Goal: Ask a question: Seek information or help from site administrators or community

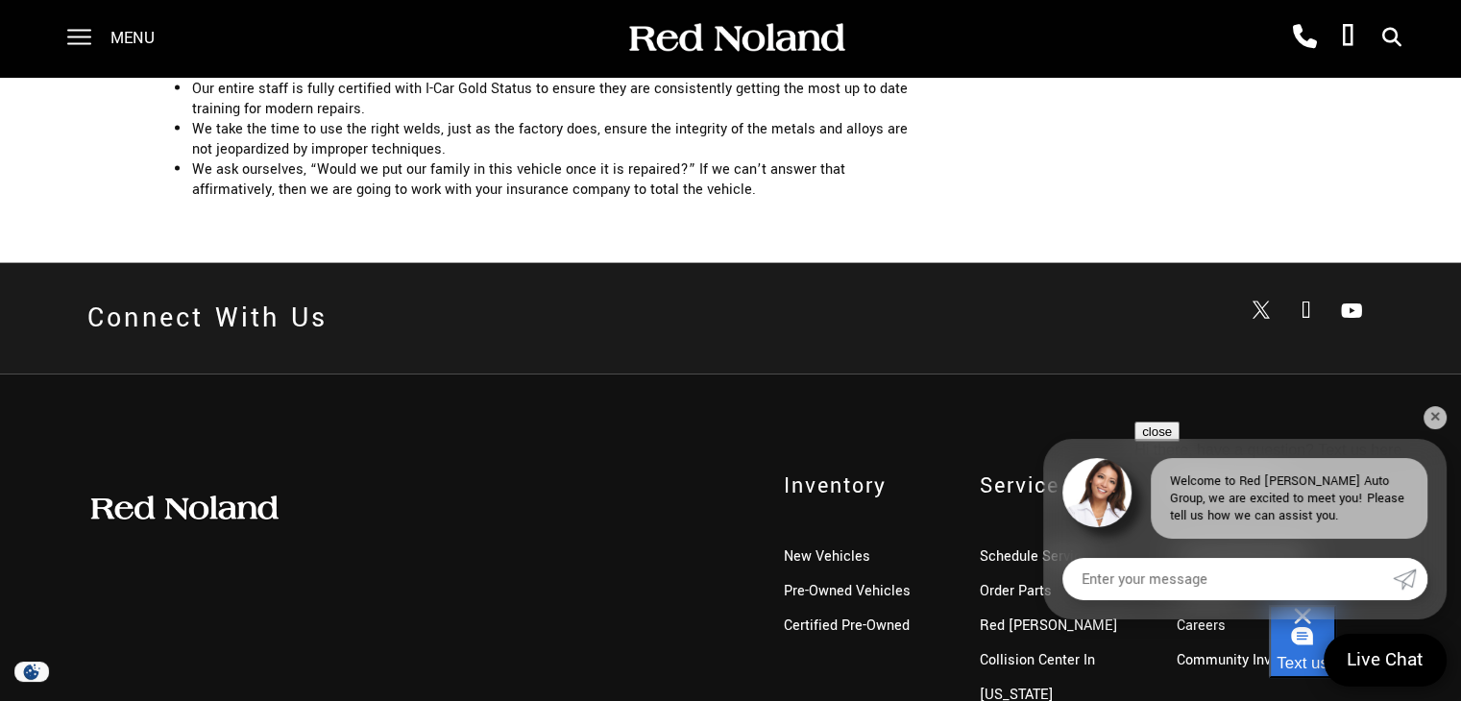
scroll to position [4071, 0]
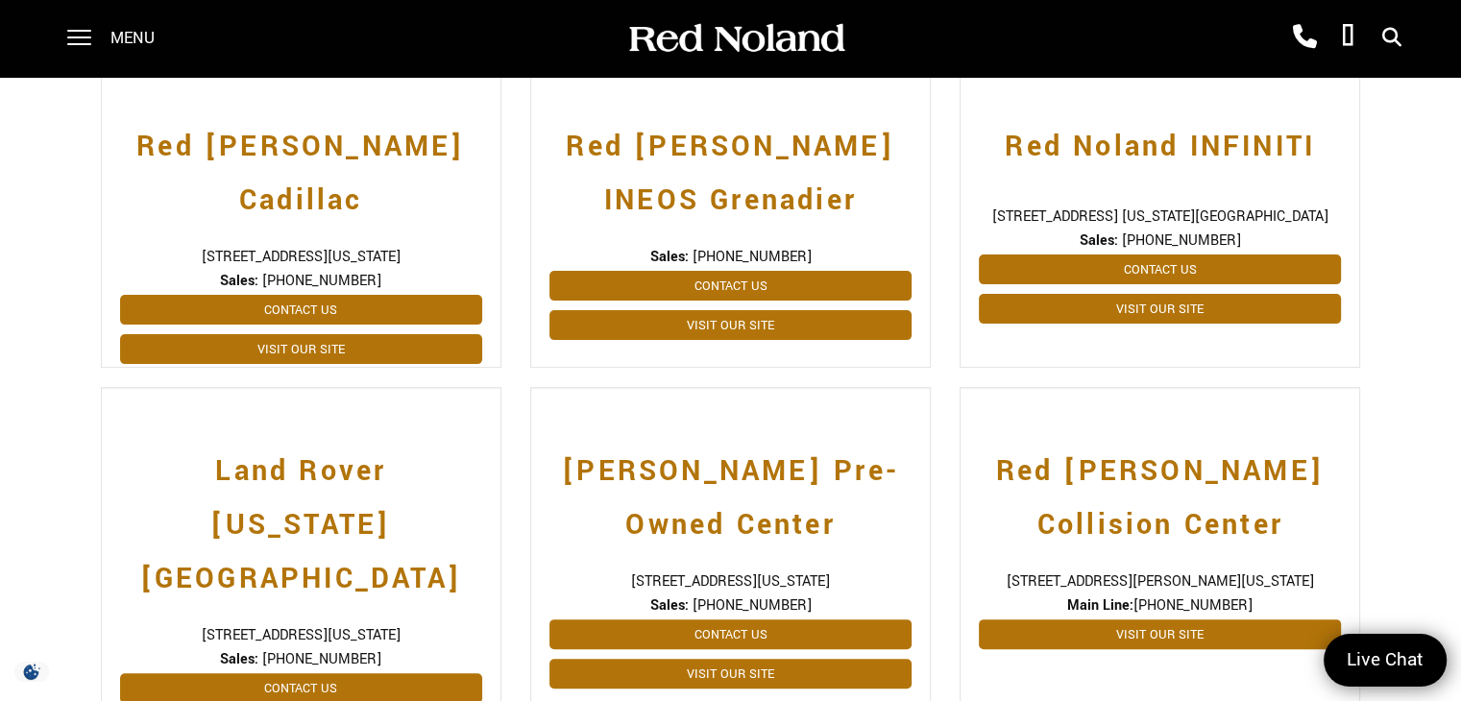
scroll to position [569, 0]
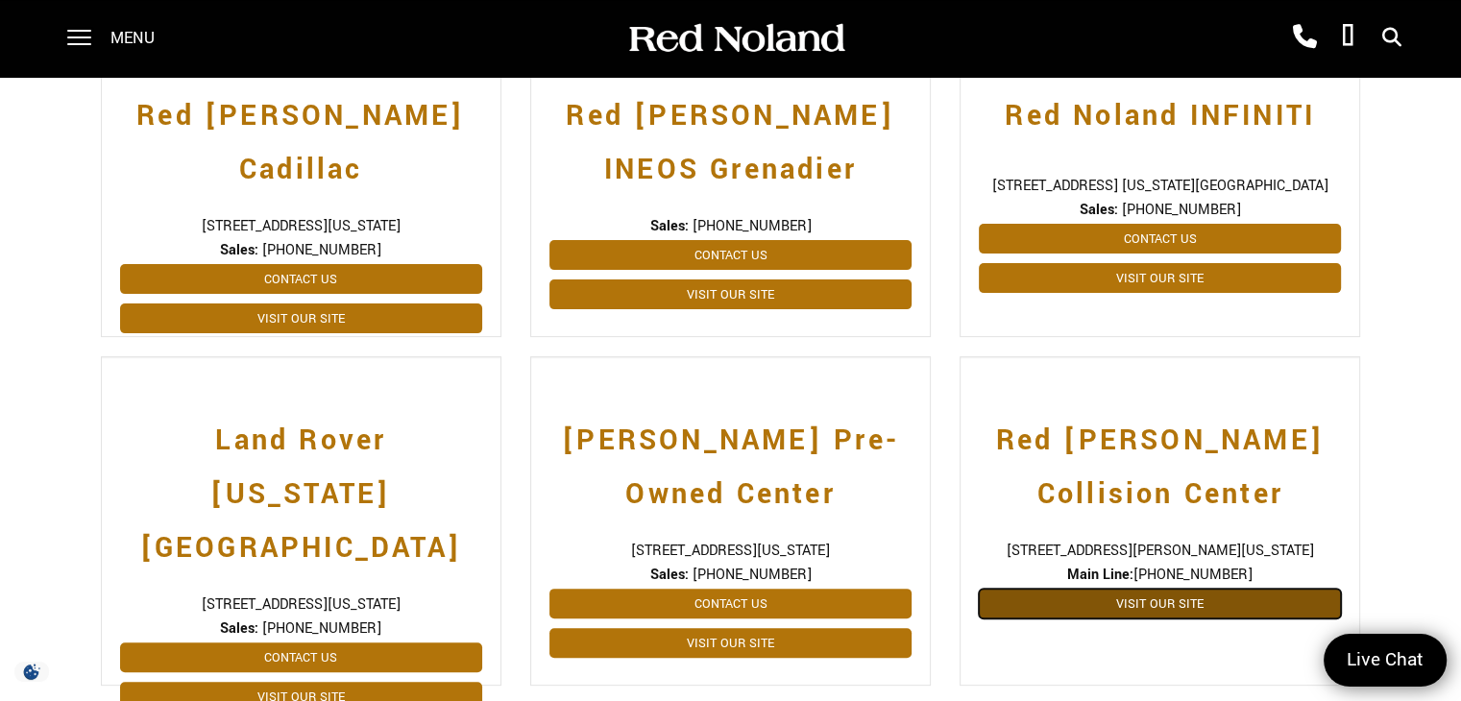
click at [1143, 604] on link "Visit Our Site" at bounding box center [1160, 604] width 362 height 30
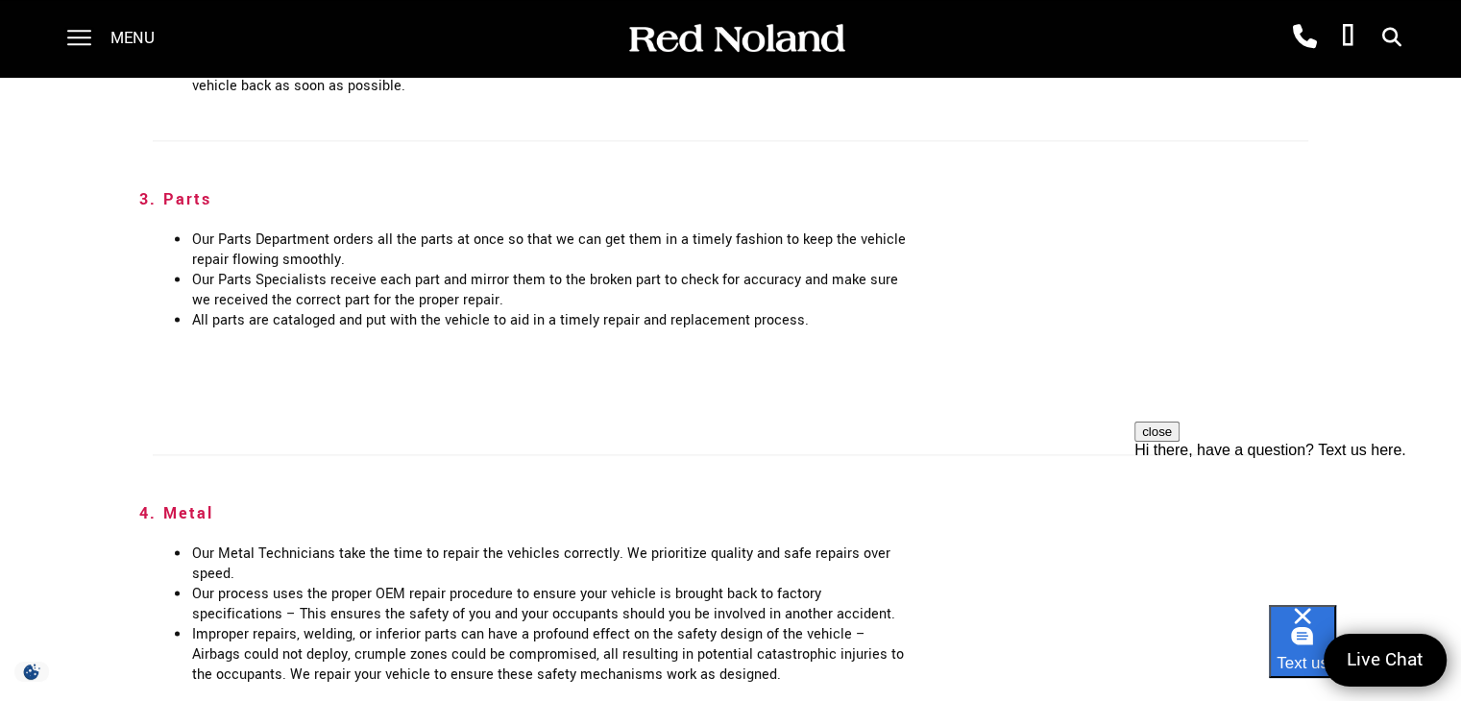
scroll to position [2684, 0]
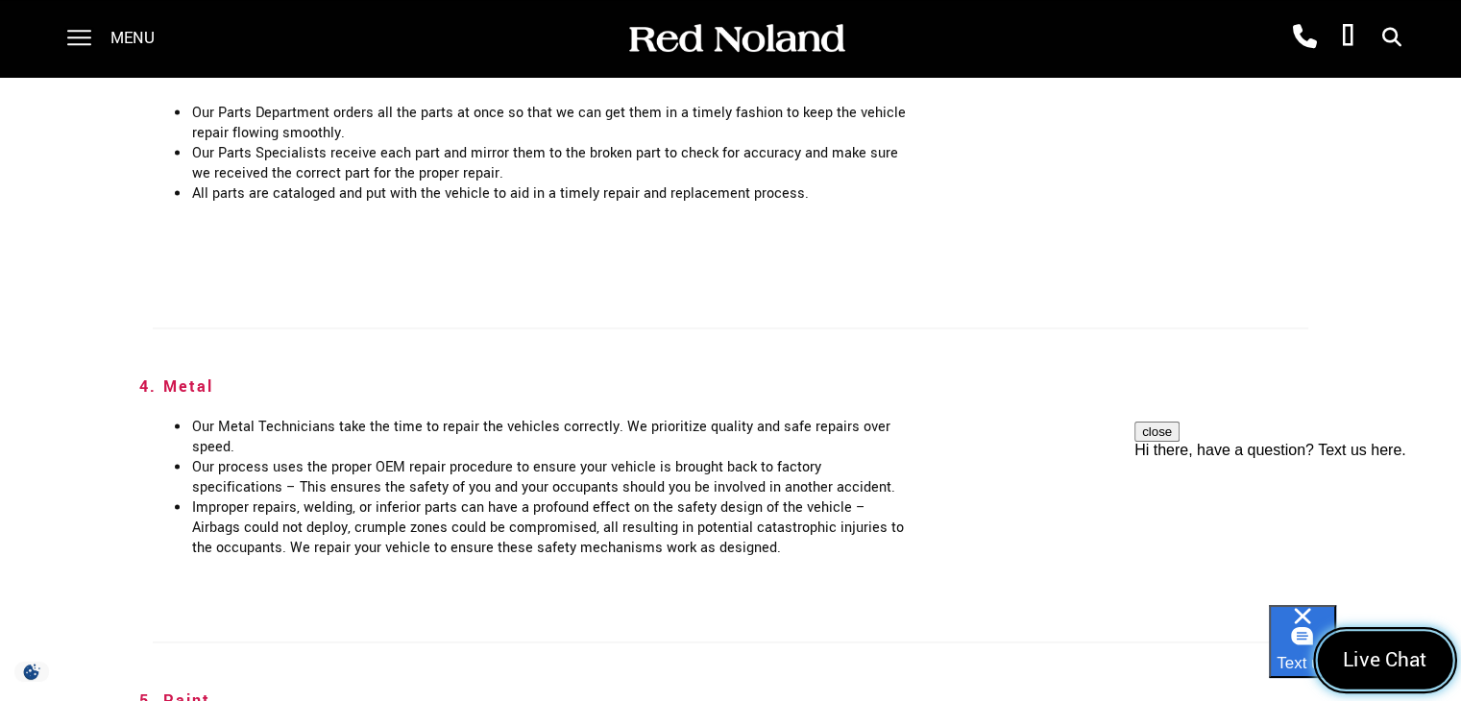
click at [1370, 643] on link "Live Chat" at bounding box center [1385, 660] width 135 height 59
click at [1348, 622] on div "Text us" at bounding box center [1365, 653] width 192 height 96
click at [1180, 442] on button "close" at bounding box center [1156, 432] width 45 height 20
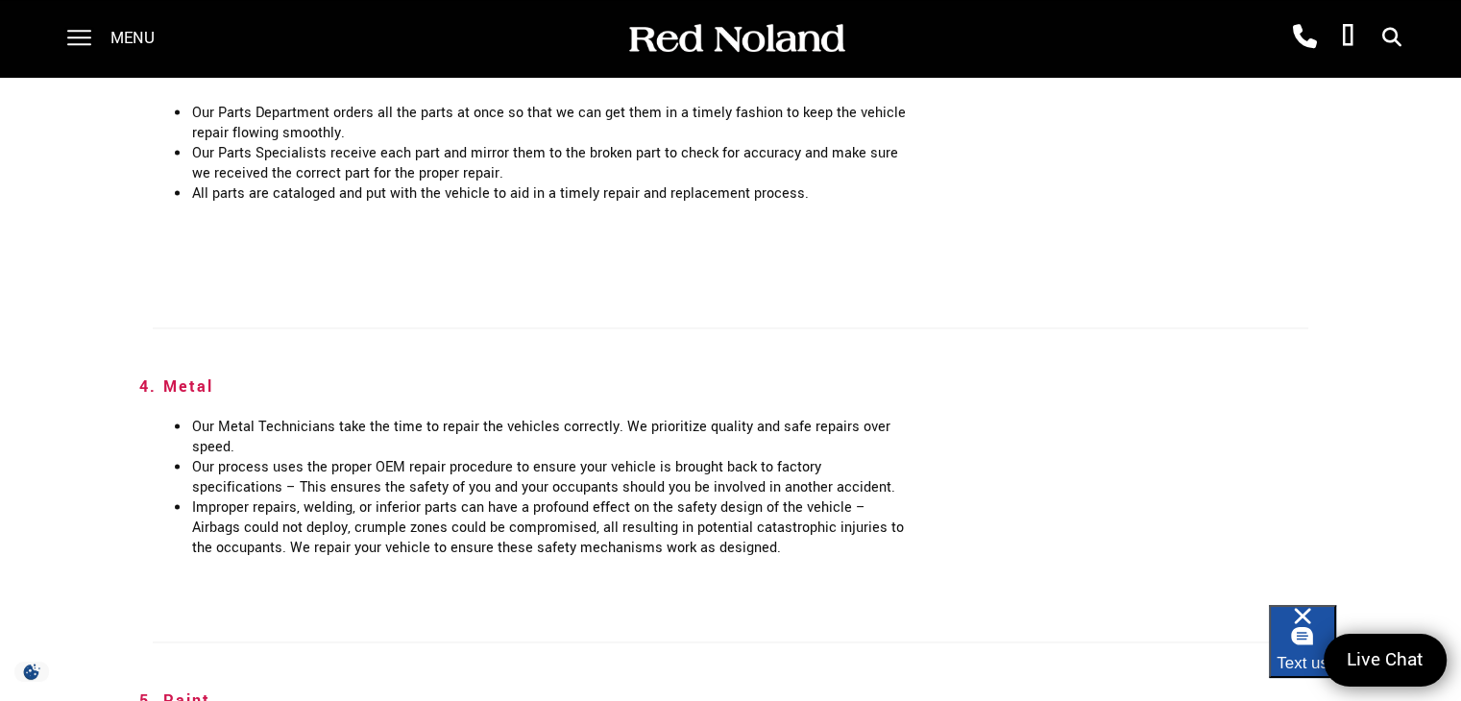
click at [1329, 633] on div "Text us" at bounding box center [1303, 641] width 52 height 67
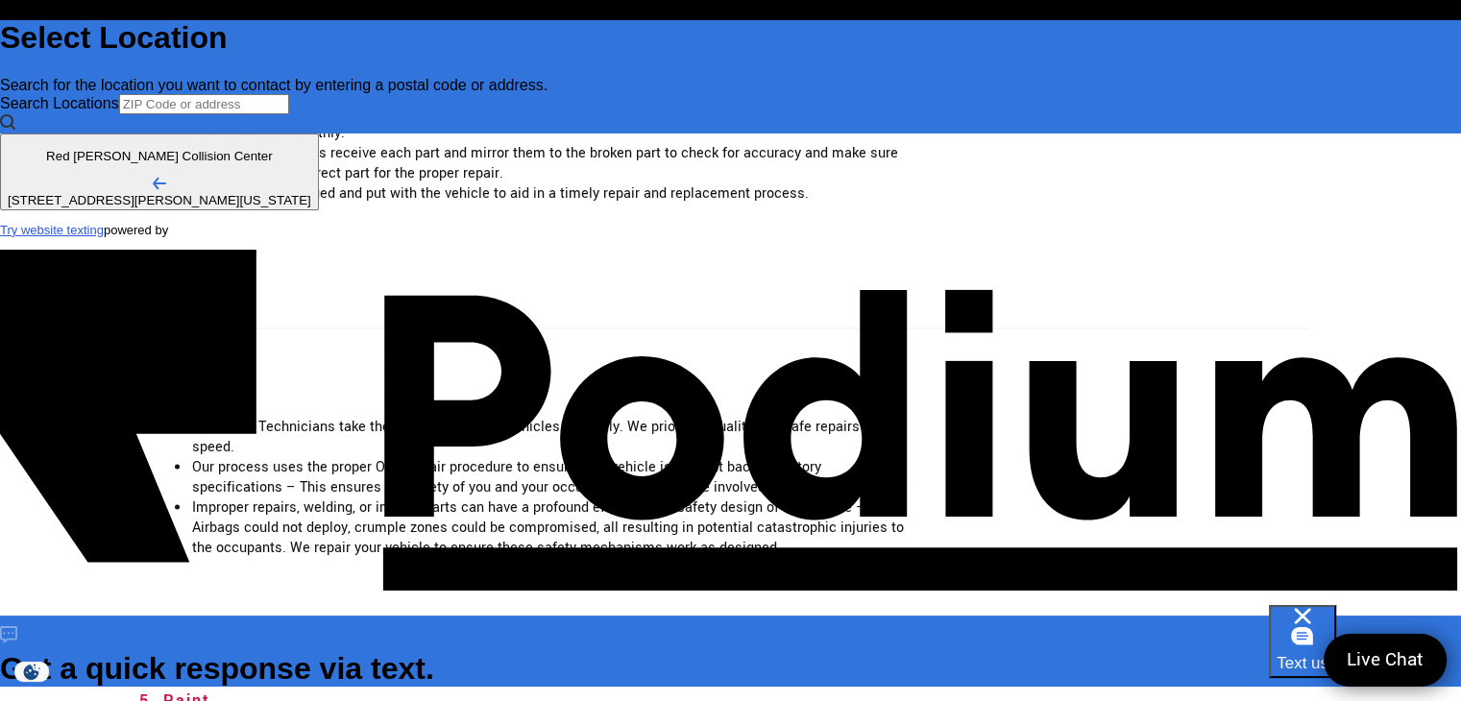
scroll to position [0, 0]
type input "John Bauer"
type Phone "1 (719) 646-6983"
type textarea "x"
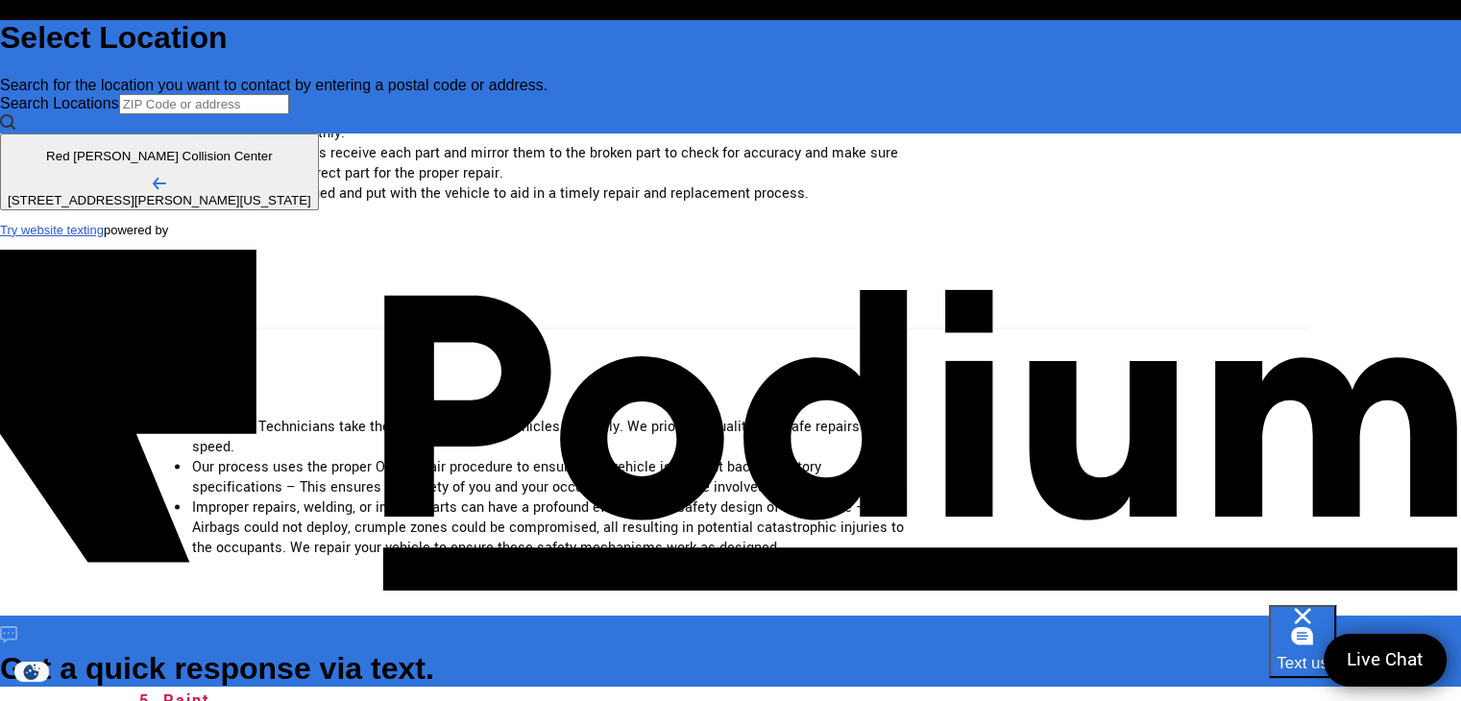
type textarea "Re"
type textarea "x"
type textarea "Rece"
type textarea "x"
type textarea "Recent"
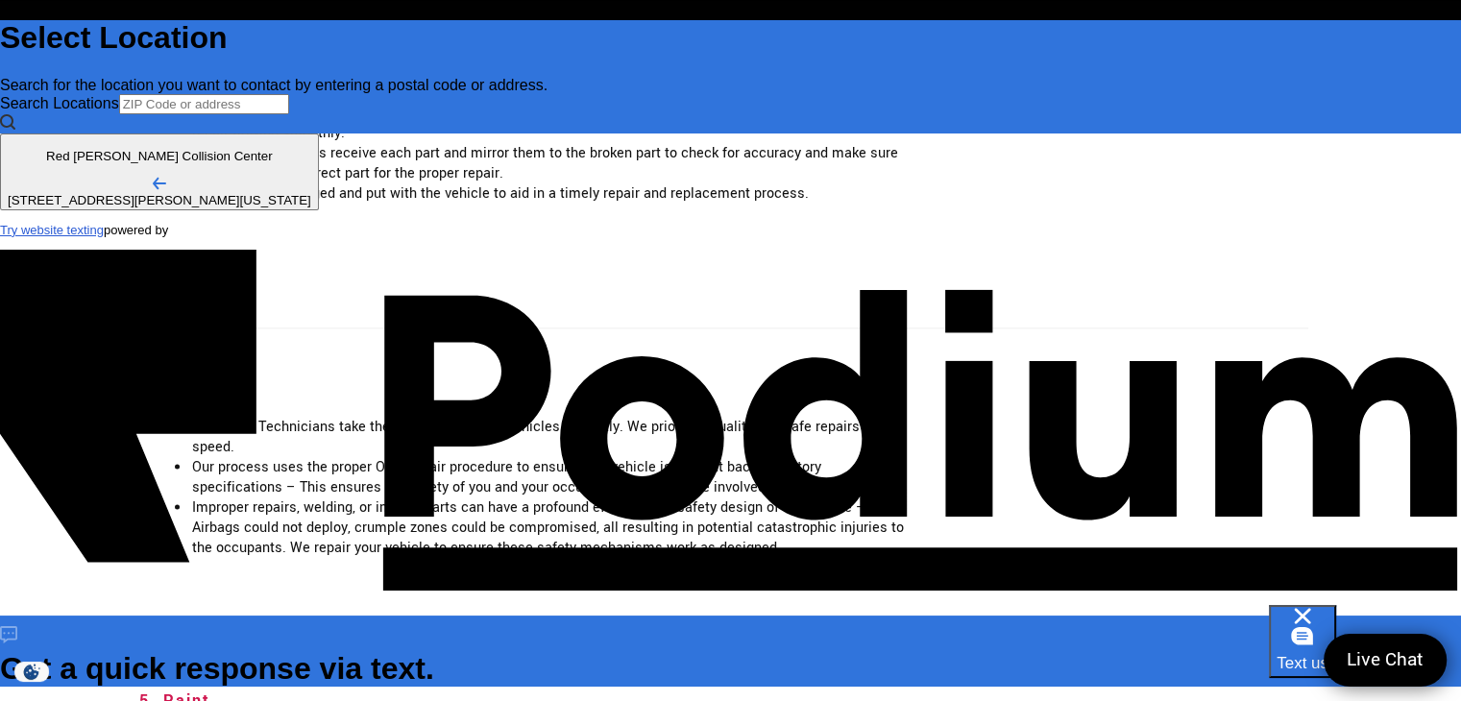
type textarea "x"
type textarea "Recentl"
type textarea "x"
type textarea "Recently"
type textarea "x"
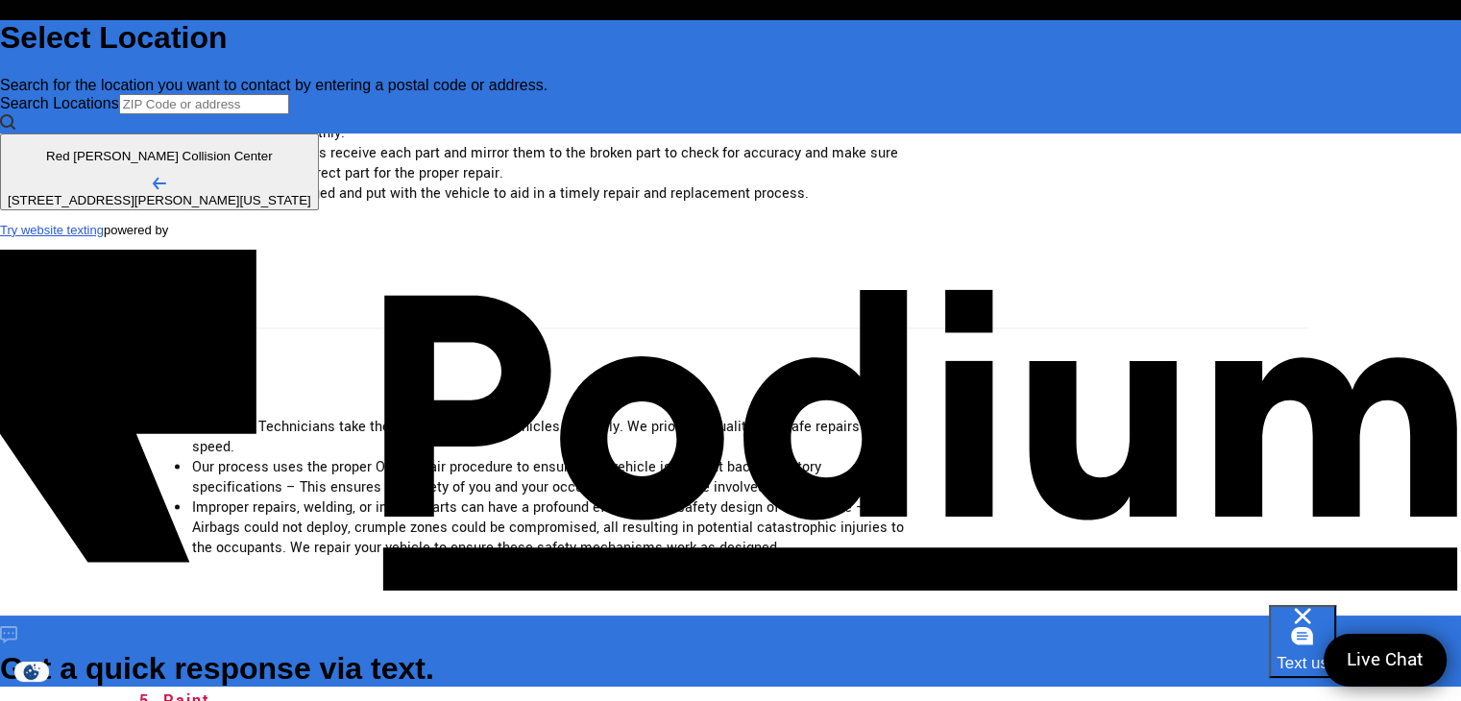
type textarea "Recently ha"
type textarea "x"
type textarea "Recently had"
type textarea "x"
type textarea "Recently had an"
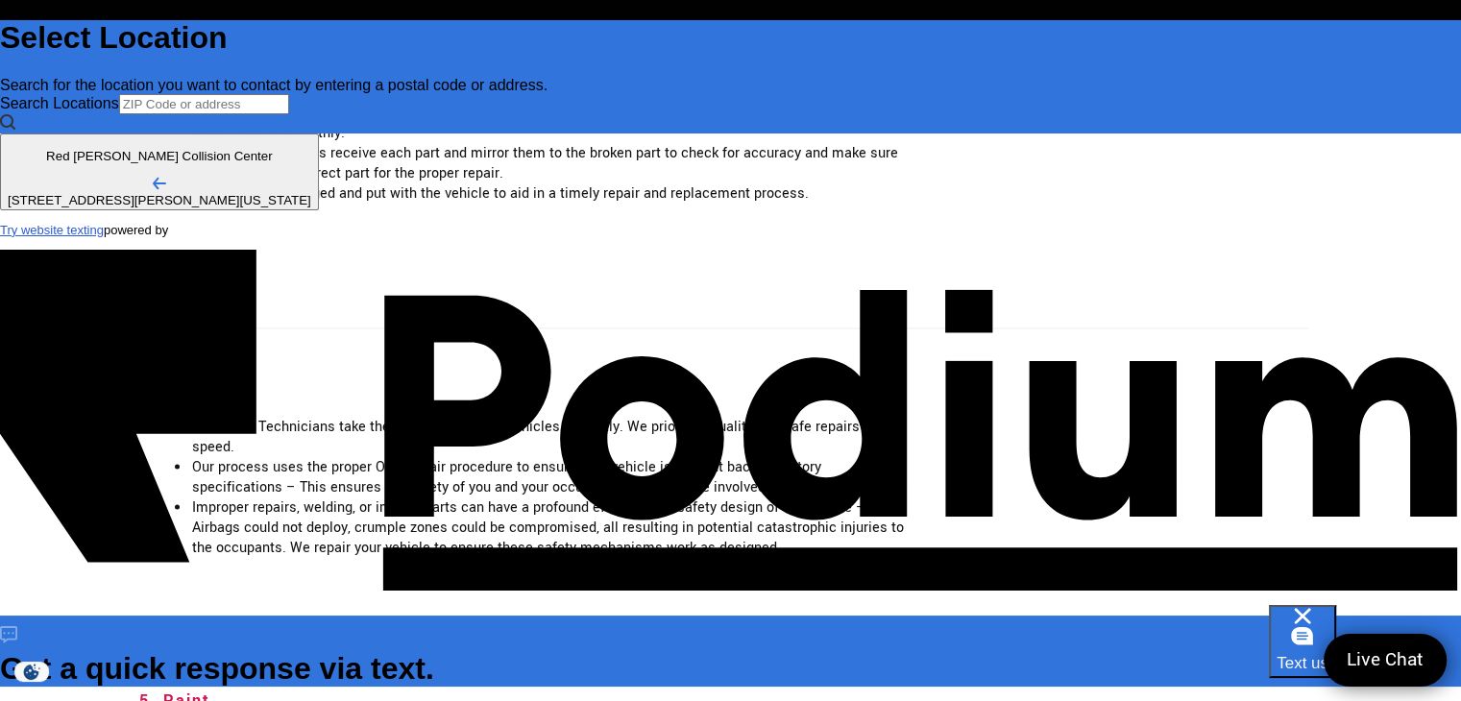
type textarea "x"
type textarea "Recently had an"
type textarea "x"
type textarea "Recently had an e"
type textarea "x"
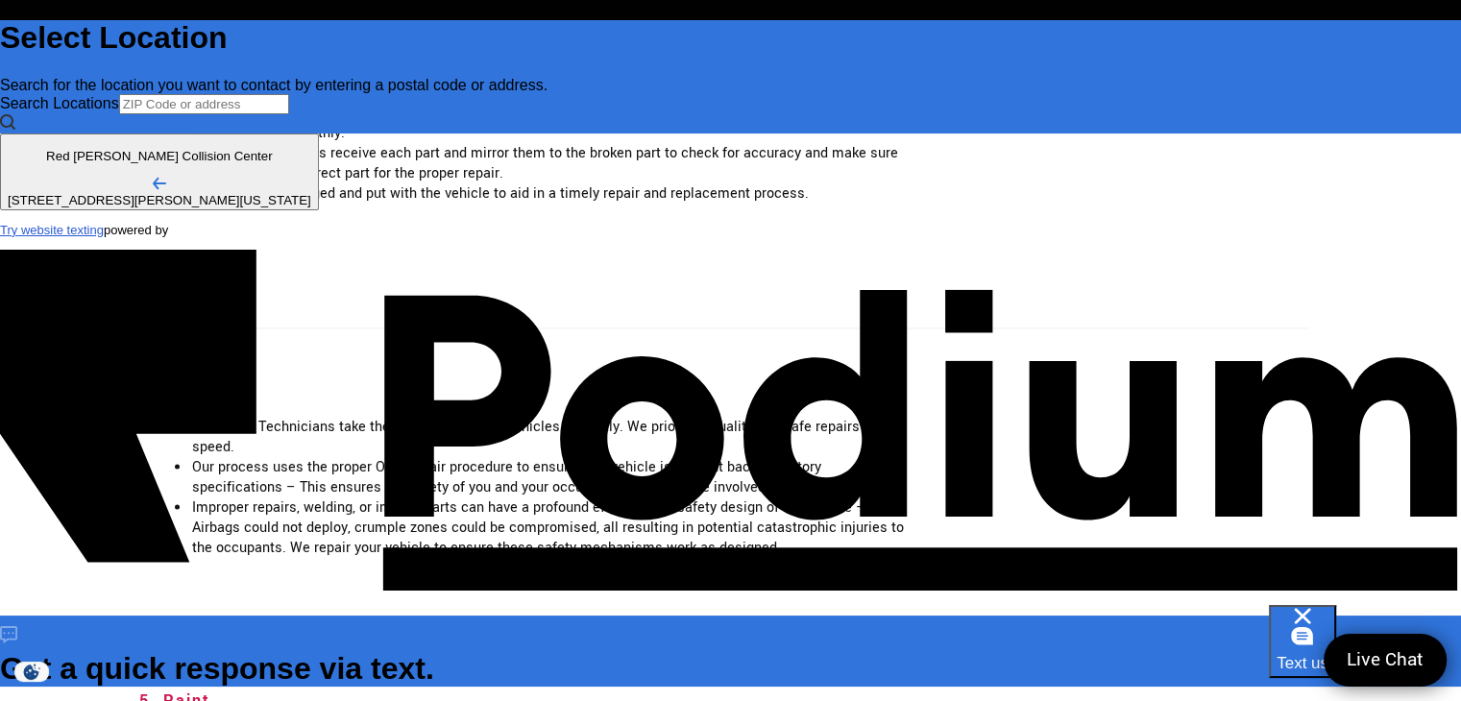
type textarea "Recently had an est"
type textarea "x"
type textarea "Recently had an esti"
type textarea "x"
type textarea "Recently had an estima"
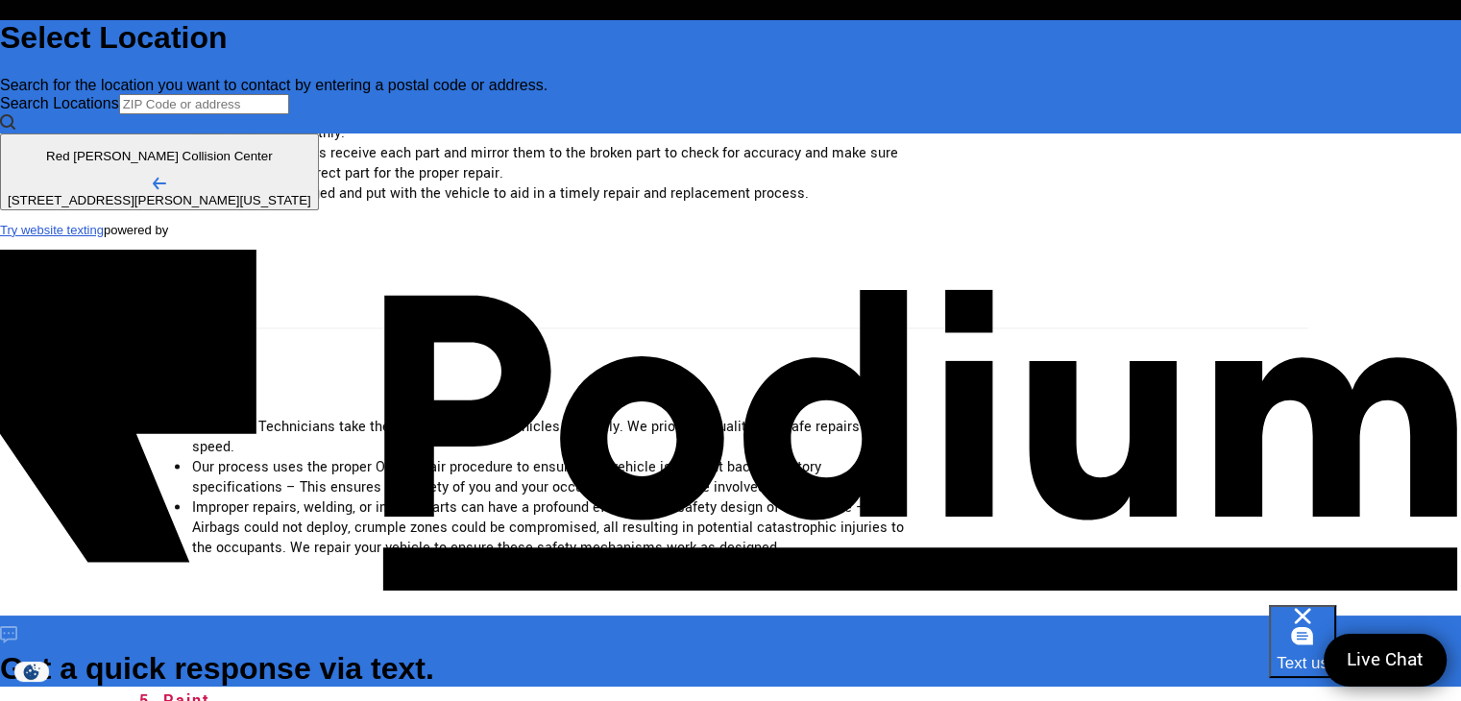
type textarea "x"
type textarea "Recently had an estimay"
type textarea "x"
type textarea "Recently had an estima"
type textarea "x"
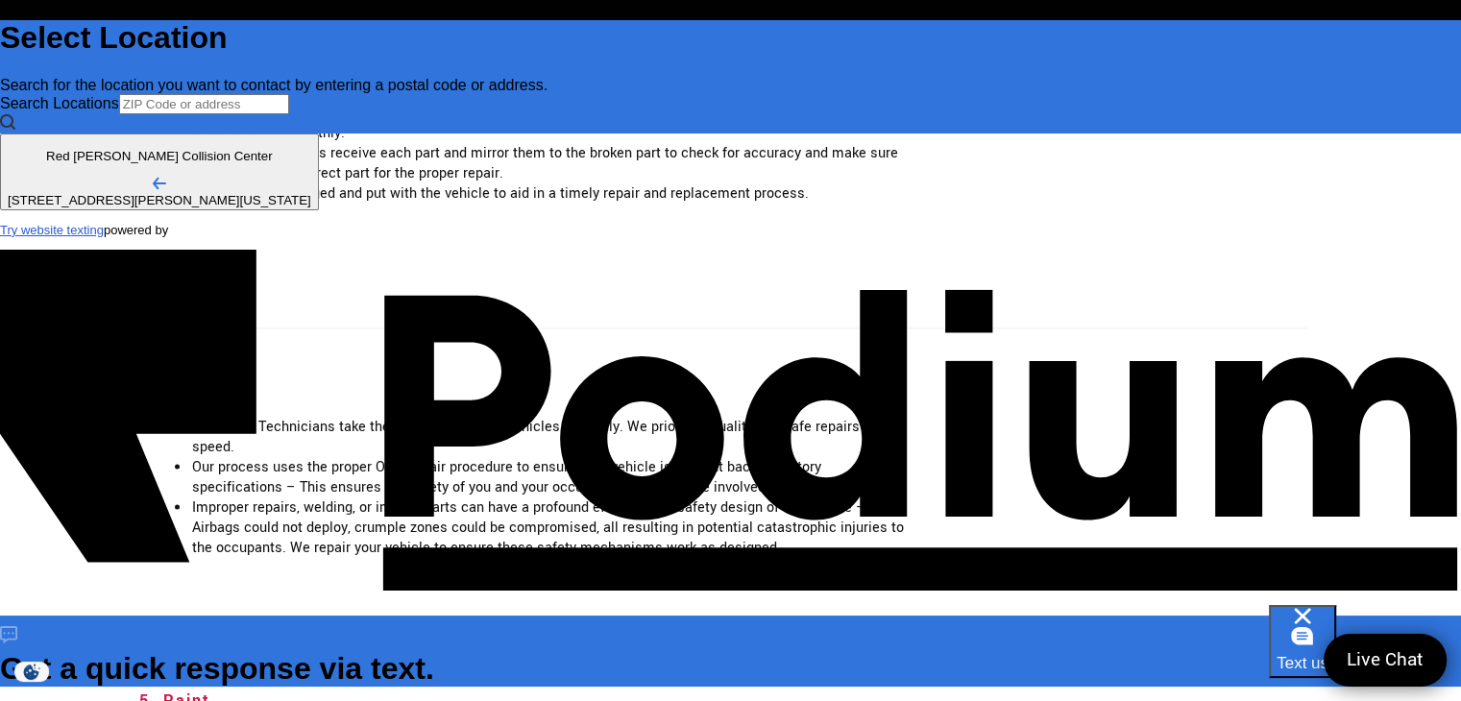
type textarea "Recently had an estimat"
type textarea "x"
type textarea "Recently had an estimate"
type textarea "x"
type textarea "Recently had an estimate d"
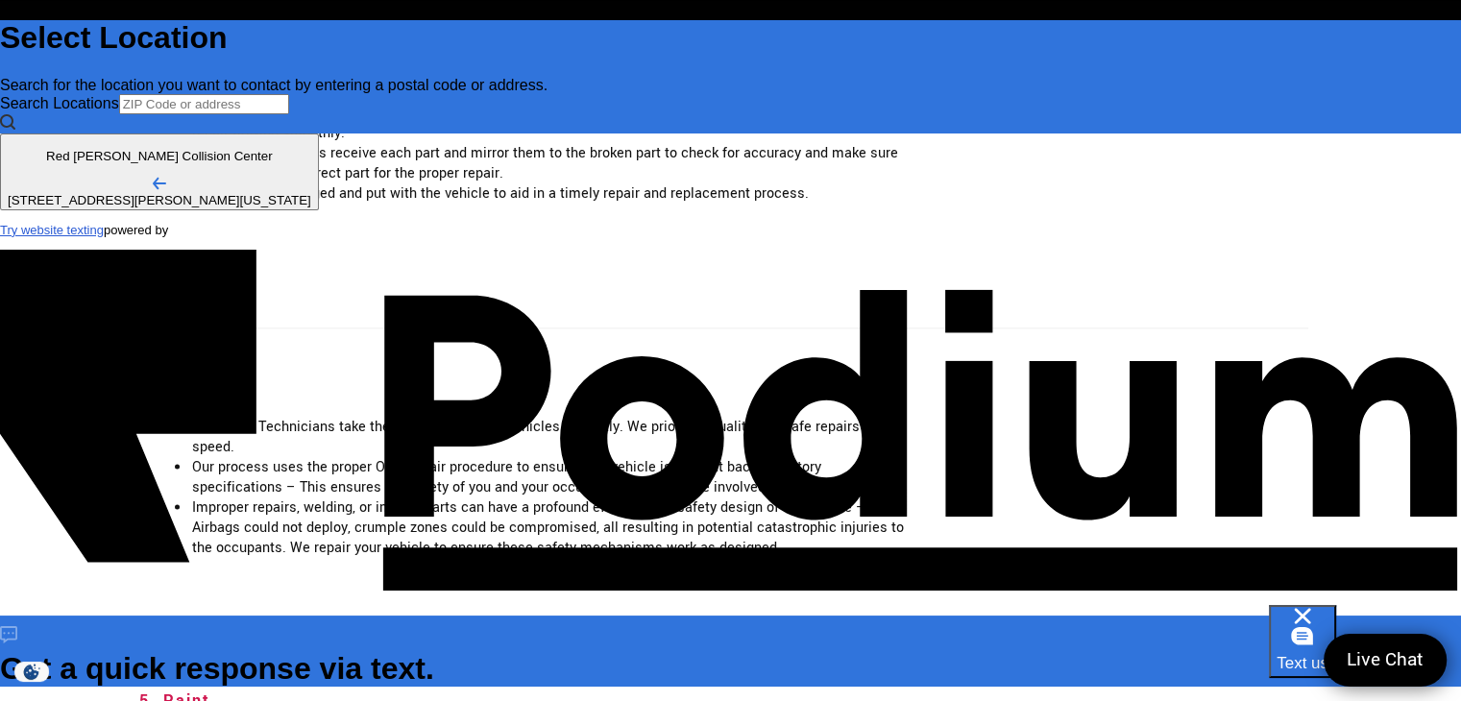
type textarea "x"
type textarea "Recently had an estimate do"
type textarea "x"
type textarea "Recently had an estimate done"
type textarea "x"
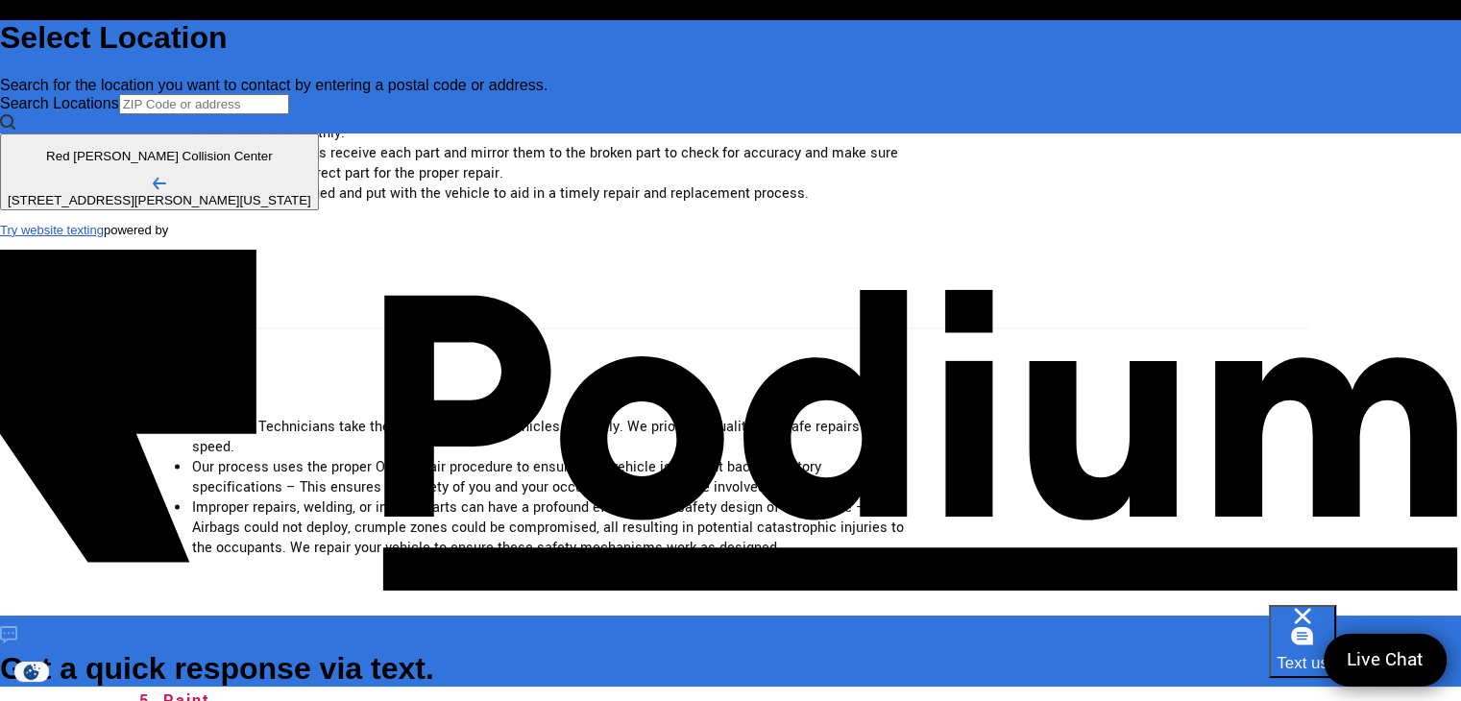
type textarea "Recently had an estimate done"
type textarea "x"
type textarea "Recently had an estimate done th"
type textarea "x"
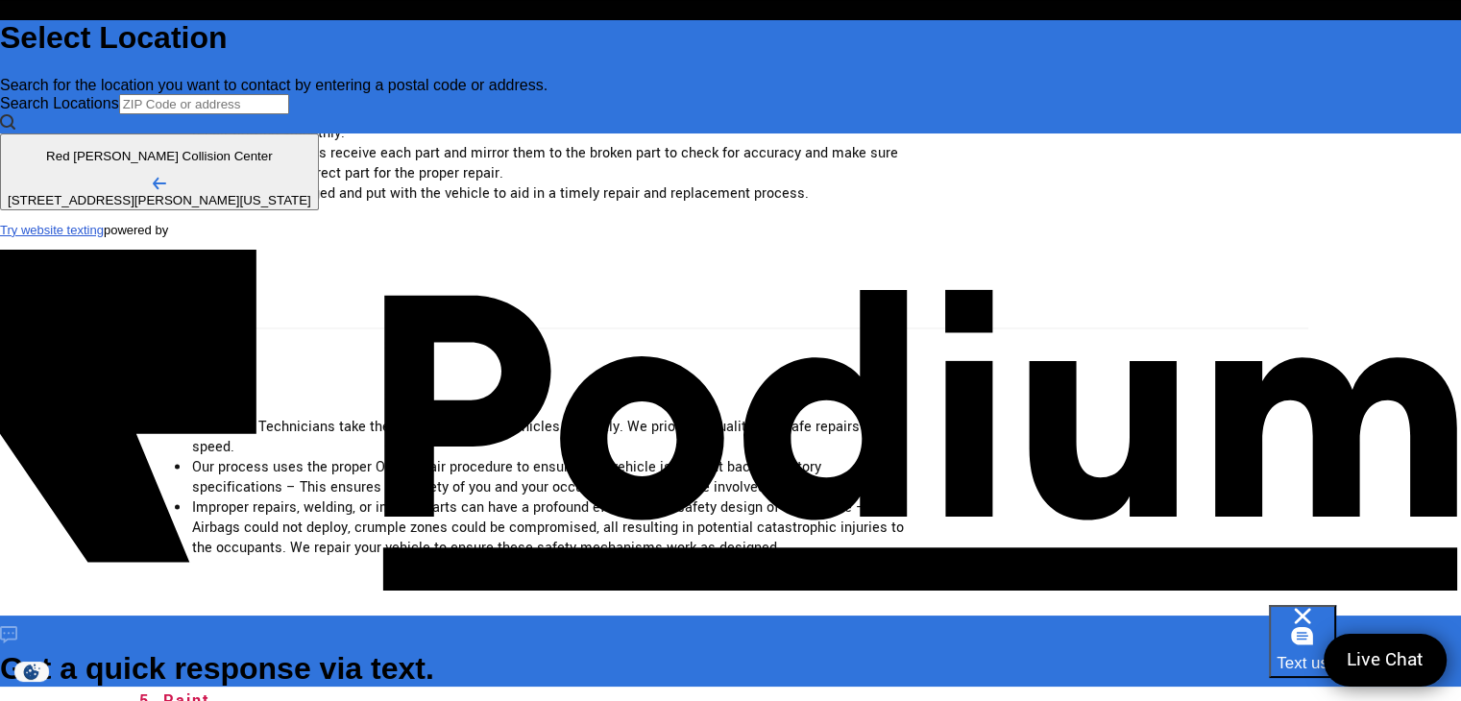
type textarea "Recently had an estimate done ther"
type textarea "x"
type textarea "Recently had an estimate done there"
type textarea "x"
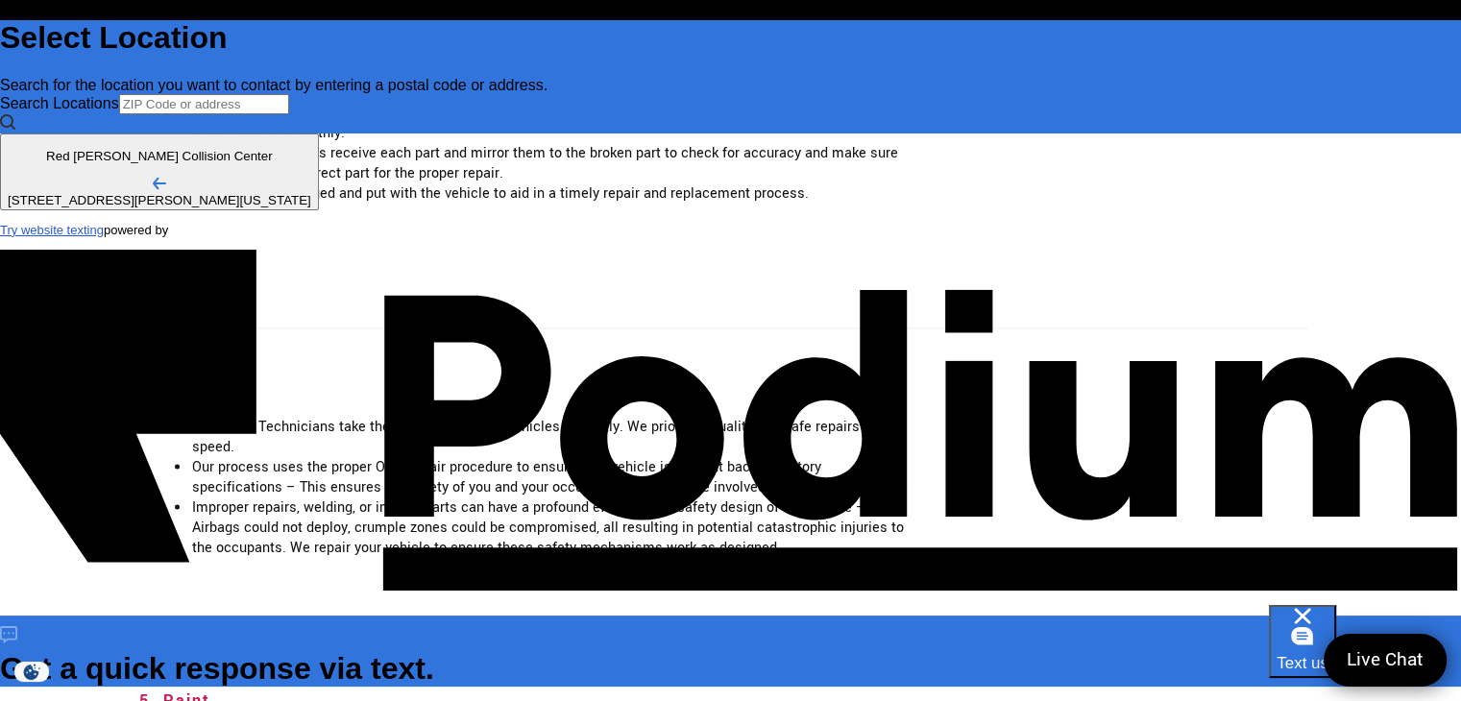
type textarea "Recently had an estimate done there ("
type textarea "x"
type textarea "Recently had an estimate done there (7"
type textarea "x"
type textarea "Recently had an estimate done there (7"
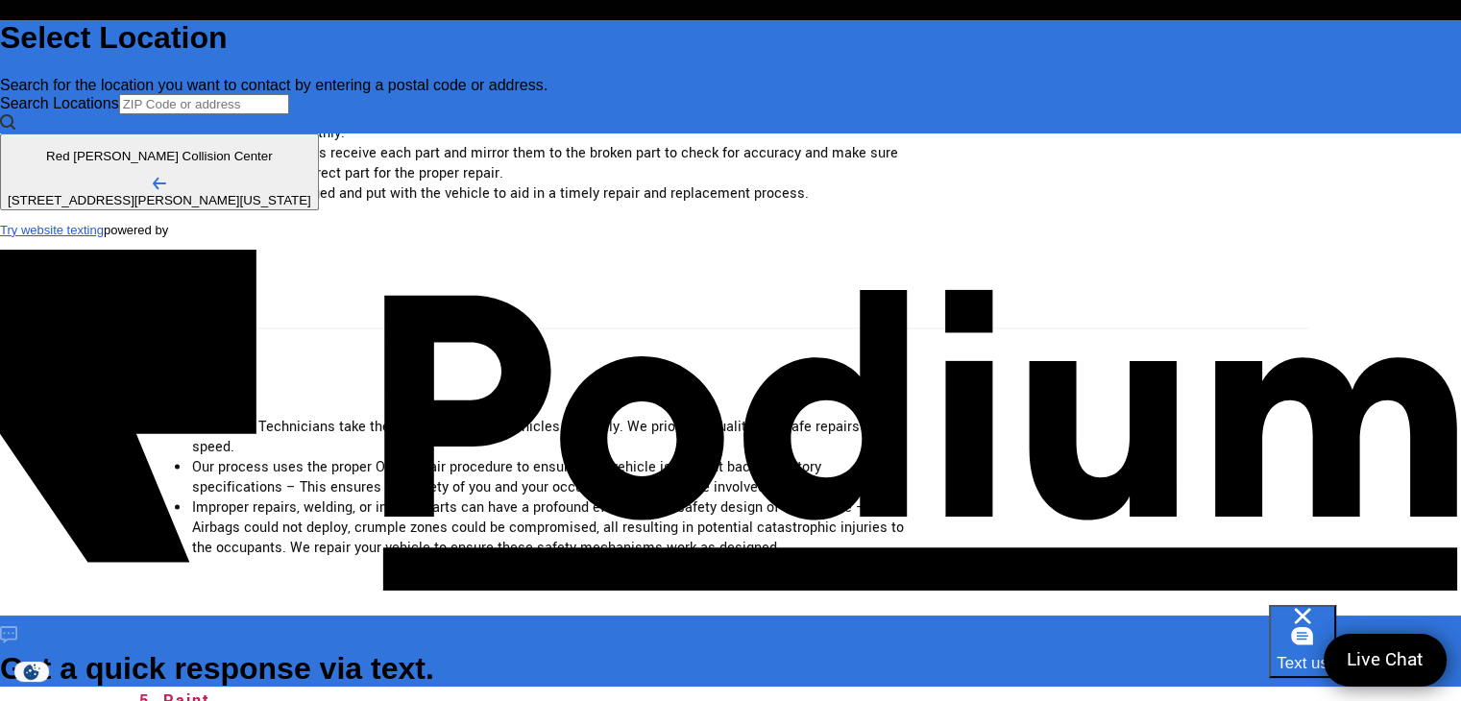
type textarea "x"
type textarea "Recently had an estimate done there (7 A"
type textarea "x"
type textarea "Recently had an estimate done there (7 Aug"
type textarea "x"
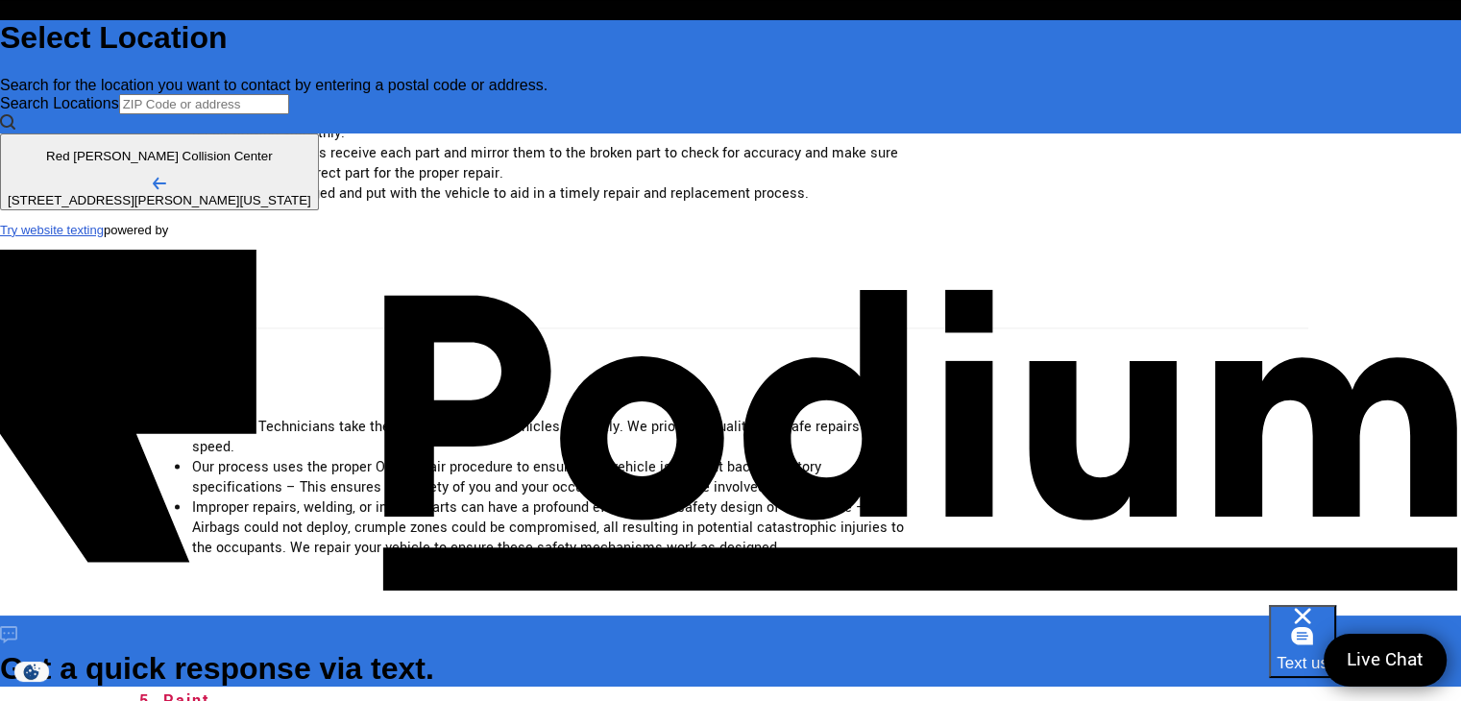
type textarea "Recently had an estimate done there (7 Aug)"
type textarea "x"
type textarea "Recently had an estimate done there (7 Aug) f"
type textarea "x"
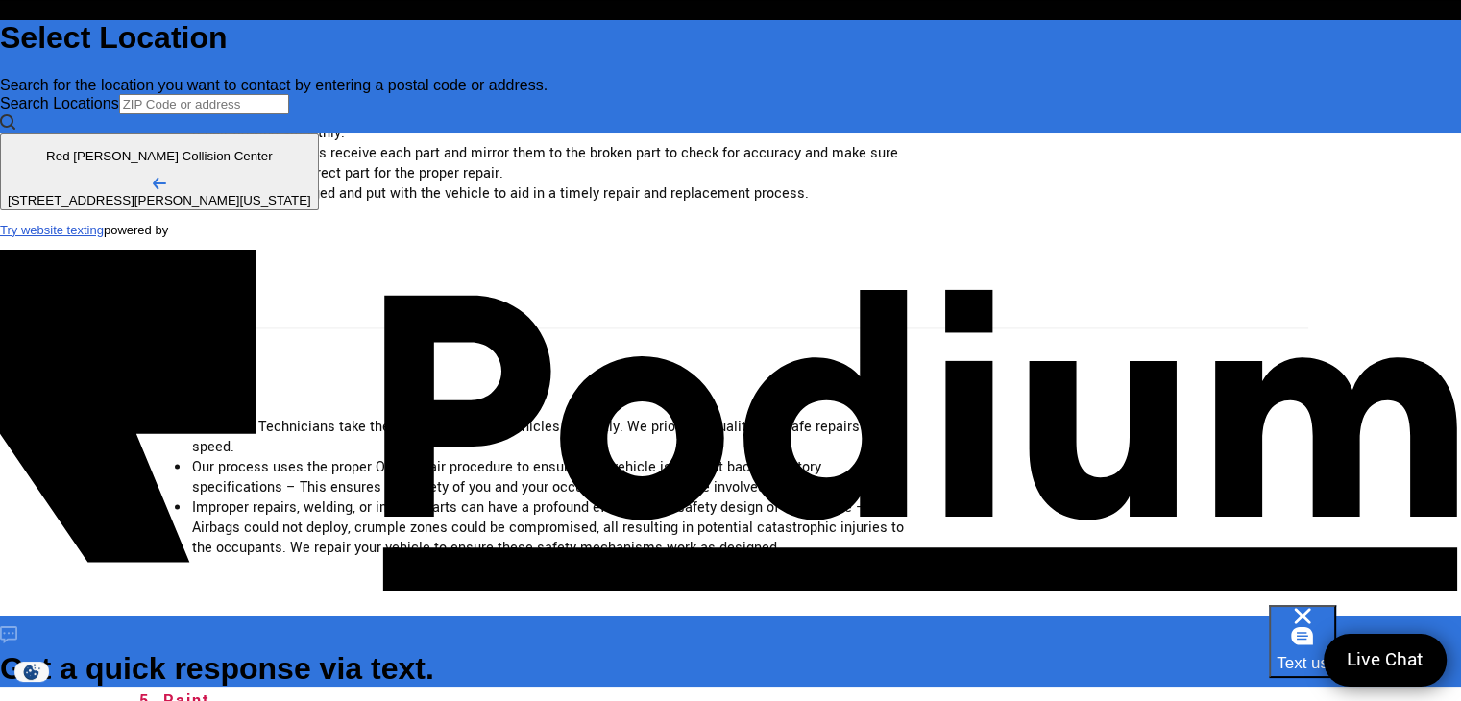
type textarea "x"
type textarea "Recently had an estimate done there (7 Aug) for"
type textarea "x"
type textarea "Recently had an estimate done there (7 Aug) for"
type textarea "x"
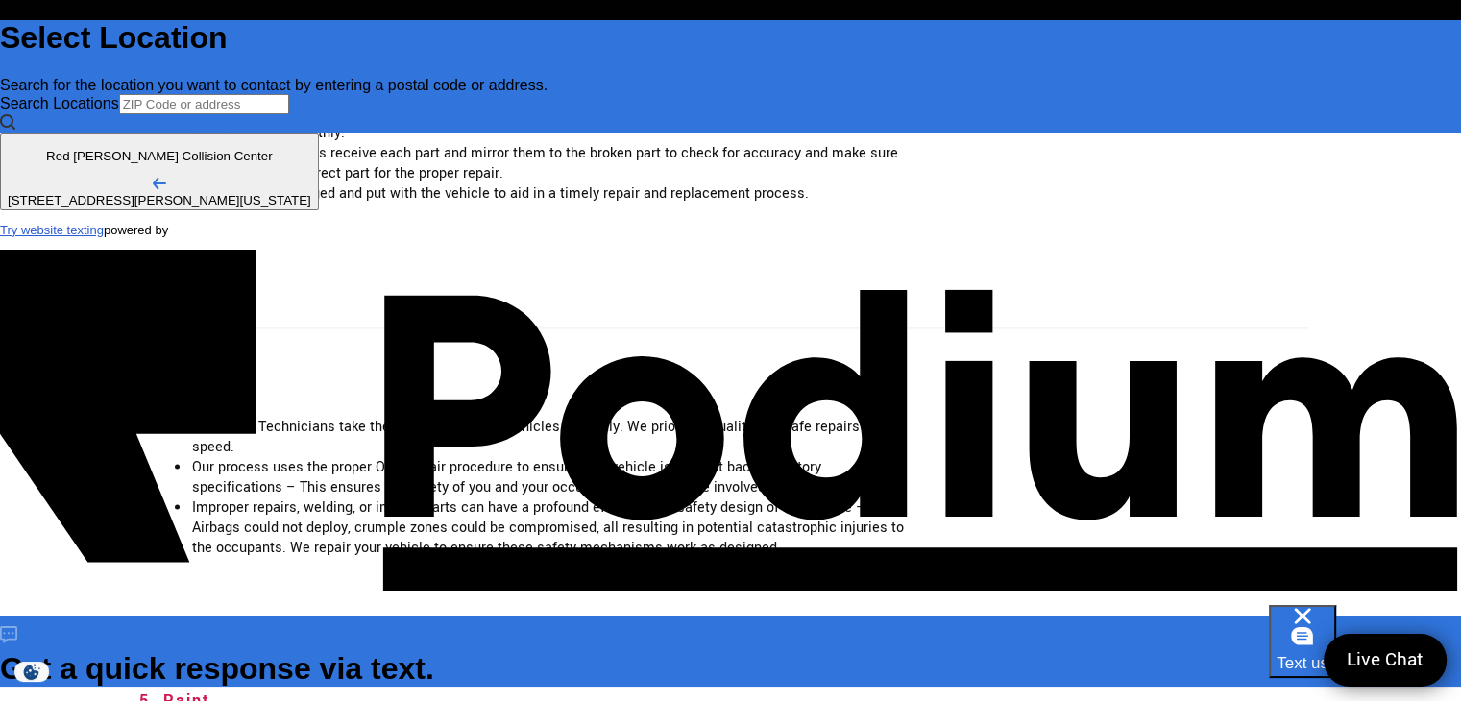
type textarea "Recently had an estimate done there (7 Aug) for ha"
type textarea "x"
type textarea "Recently had an estimate done there (7 Aug) for hai"
type textarea "x"
type textarea "Recently had an estimate done there (7 Aug) for hail"
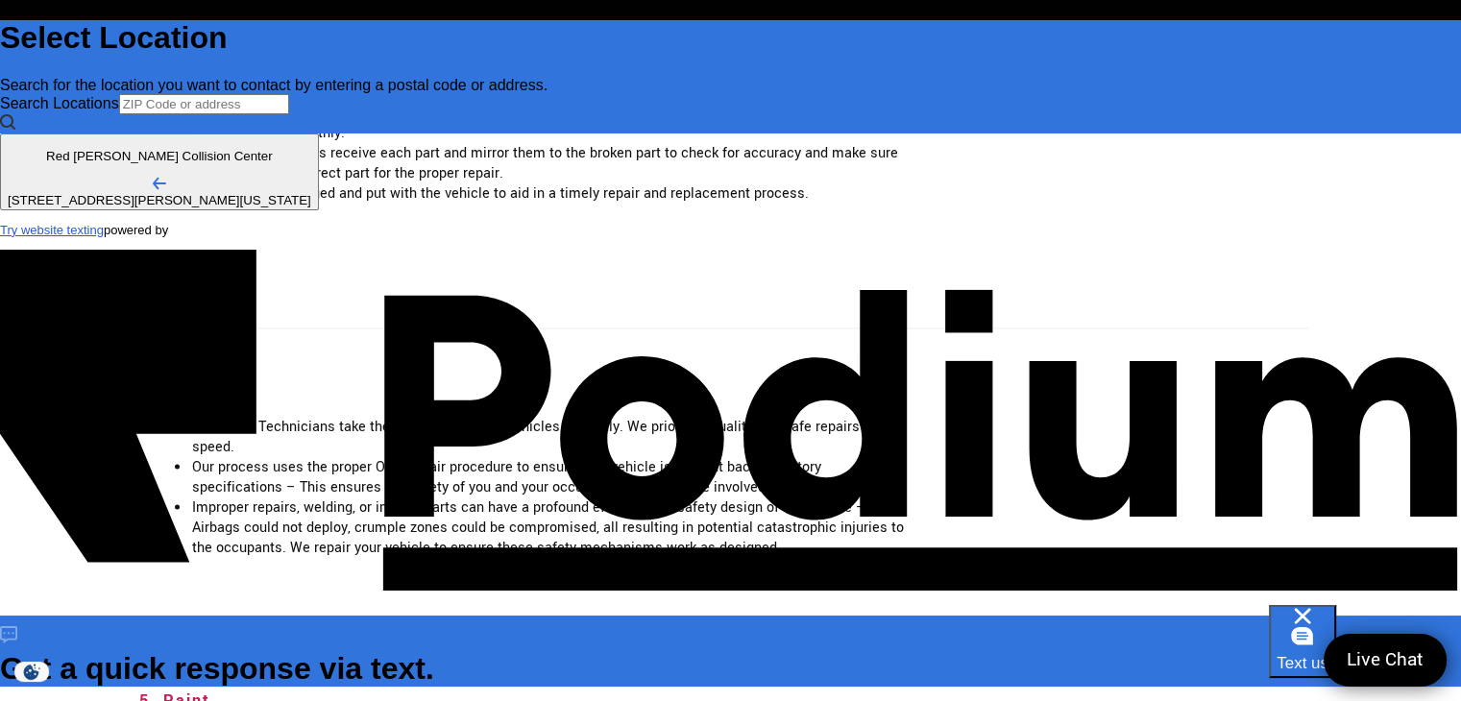
type textarea "x"
type textarea "Recently had an estimate done there (7 Aug) for hail"
type textarea "x"
type textarea "Recently had an estimate done there (7 Aug) for hail d"
type textarea "x"
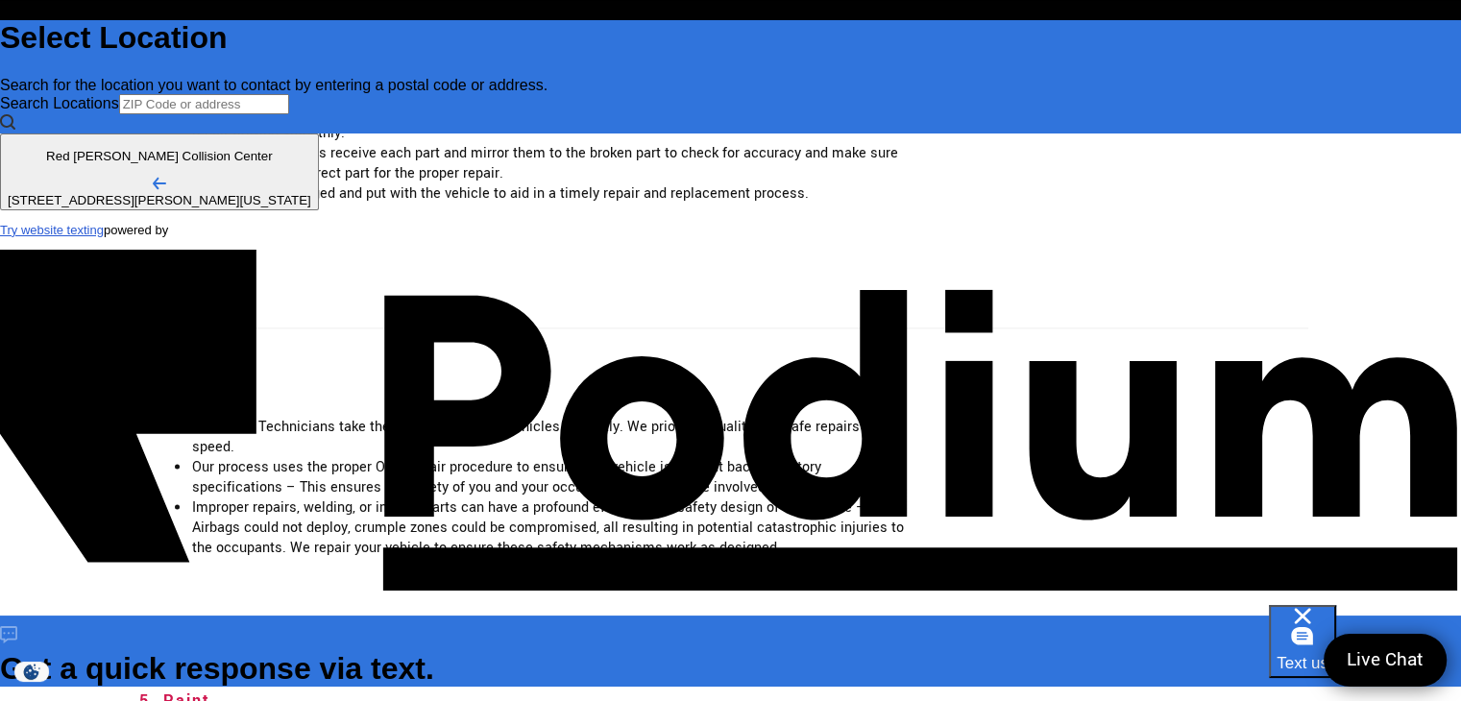
type textarea "Recently had an estimate done there (7 Aug) for hail da"
type textarea "x"
type textarea "Recently had an estimate done there (7 Aug) for hail dama"
type textarea "Recently had an estimate done there (7 Aug) for hail damag"
type textarea "x"
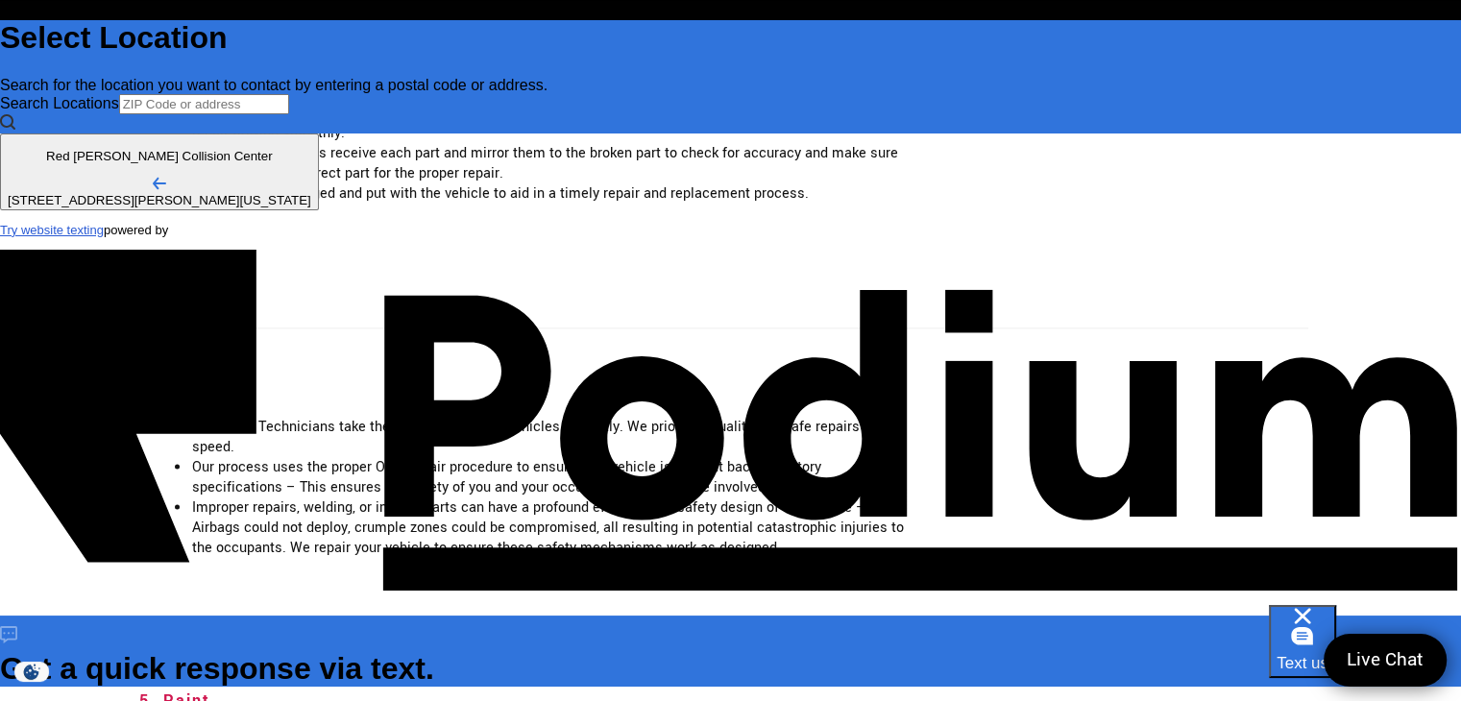
type textarea "x"
type textarea "Recently had an estimate done there (7 Aug) for hail damage;"
type textarea "x"
type textarea "Recently had an estimate done there (7 Aug) for hail damage;"
type textarea "x"
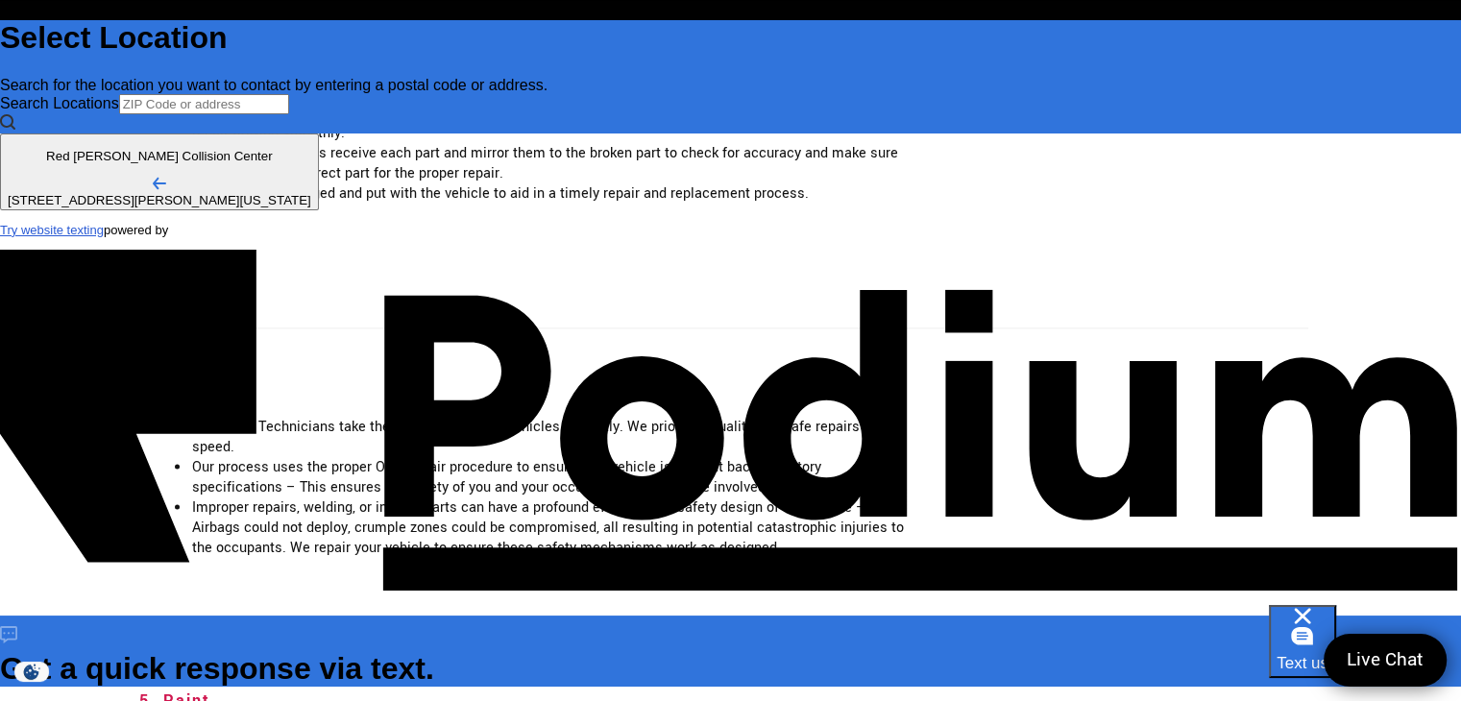
type textarea "Recently had an estimate done there (7 Aug) for hail damage; c"
type textarea "x"
type textarea "Recently had an estimate done there (7 Aug) for hail damage; ca"
type textarea "x"
type textarea "Recently had an estimate done there (7 Aug) for hail damage; can"
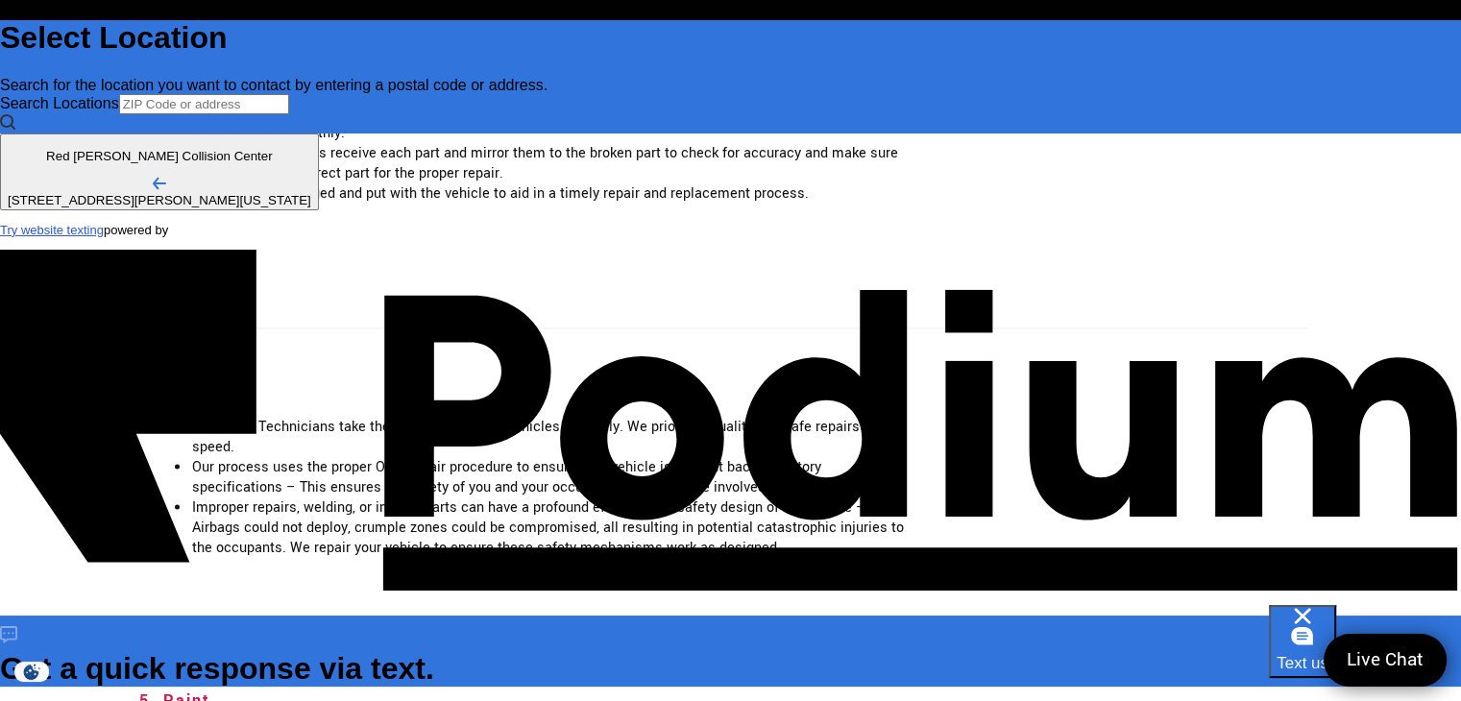
type textarea "x"
type textarea "Recently had an estimate done there (7 Aug) for hail damage; can"
type textarea "x"
type textarea "Recently had an estimate done there (7 Aug) for hail damage; can I"
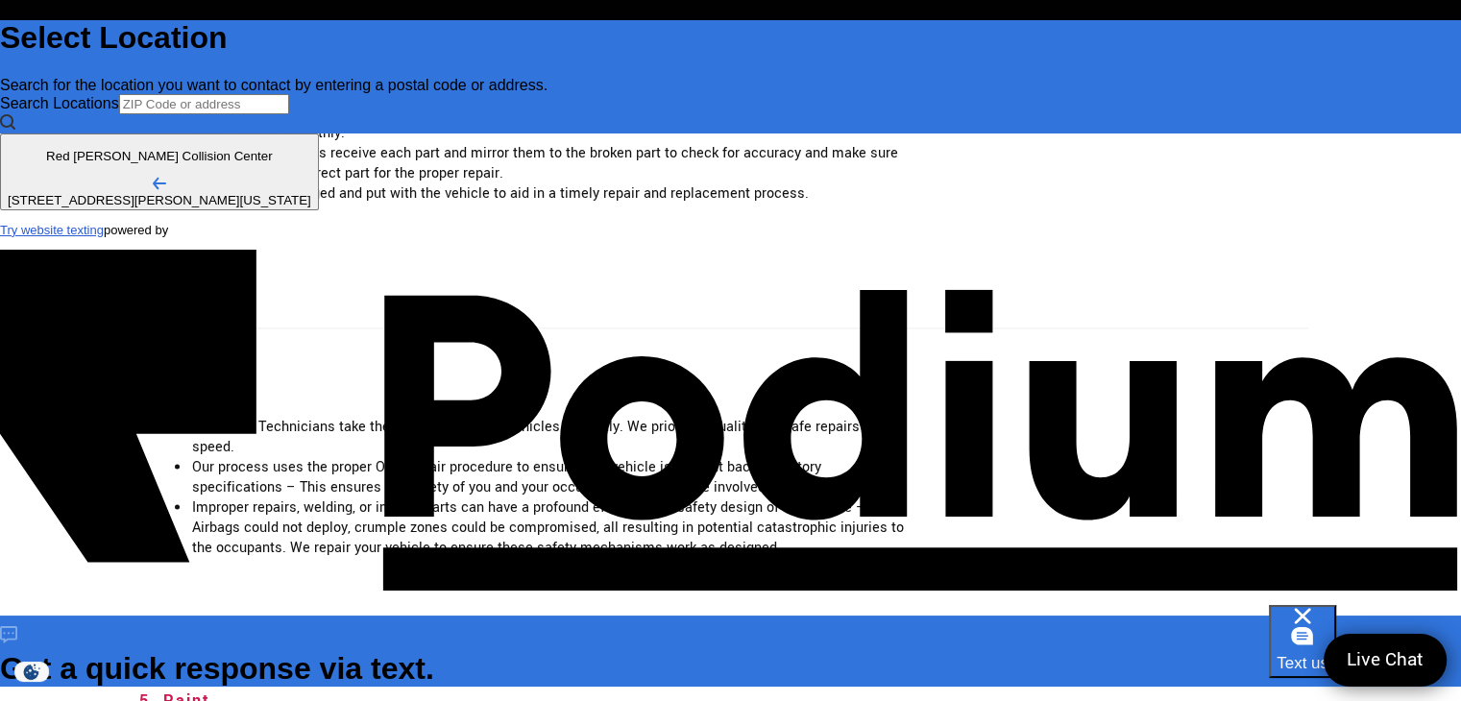
type textarea "x"
type textarea "Recently had an estimate done there (7 Aug) for hail damage; can I ge"
type textarea "x"
type textarea "Recently had an estimate done there (7 Aug) for hail damage; can I get"
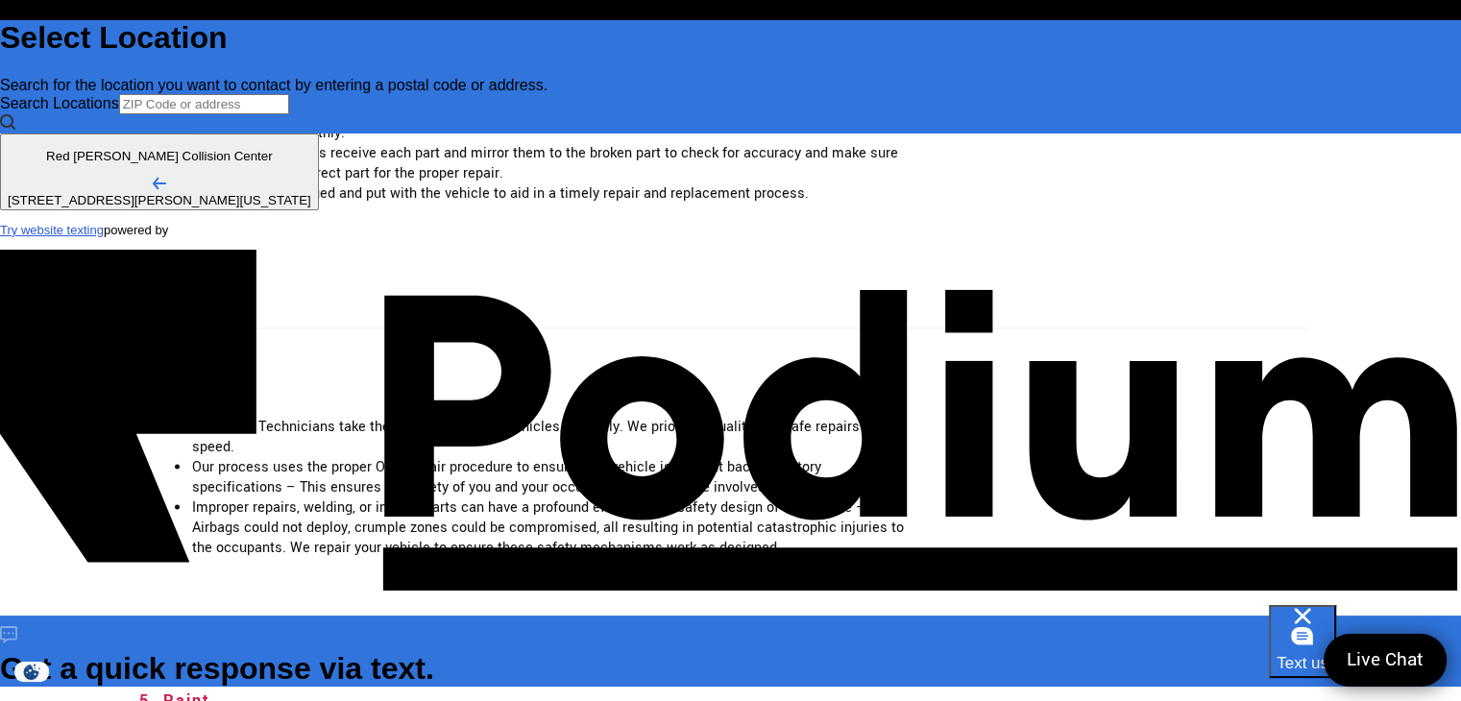
type textarea "x"
type textarea "Recently had an estimate done there (7 Aug) for hail damage; can I get a"
type textarea "x"
type textarea "Recently had an estimate done there (7 Aug) for hail damage; can I get a c"
type textarea "x"
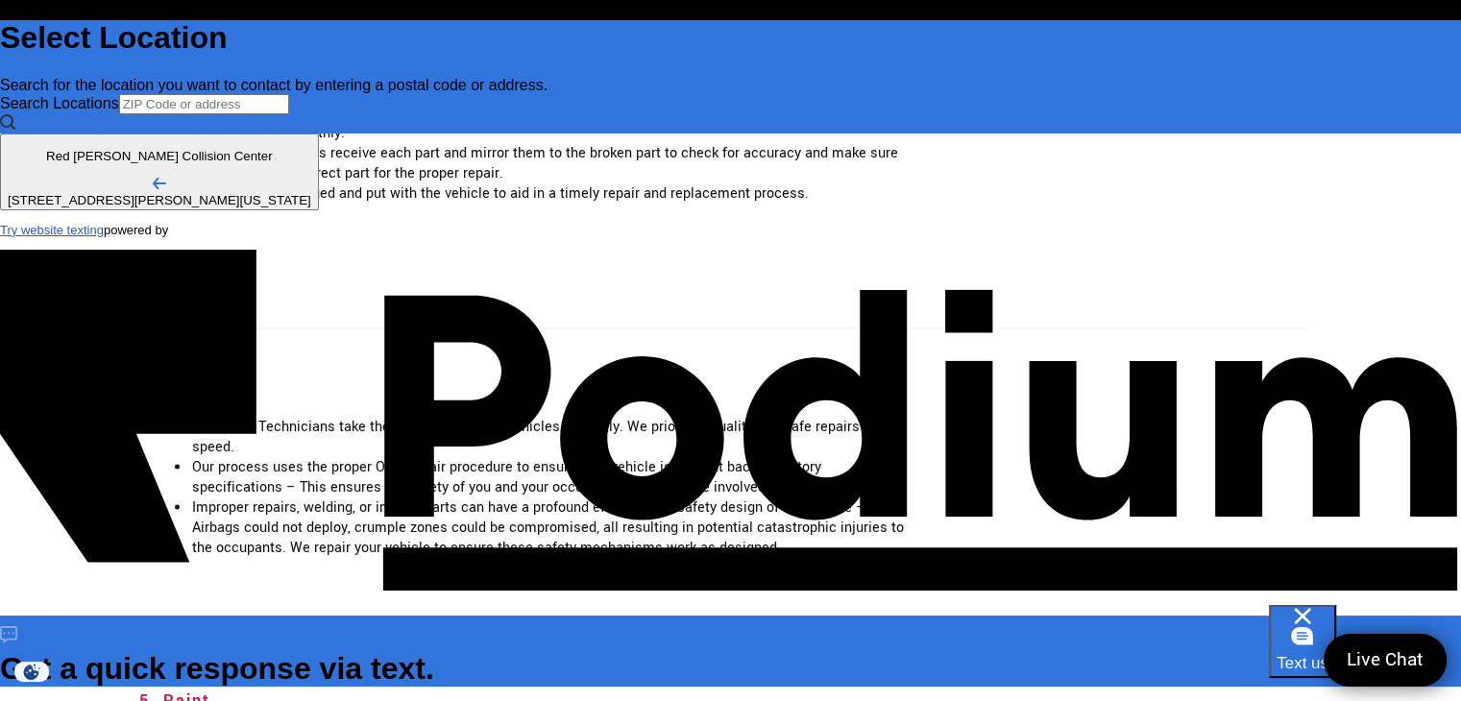
type textarea "Recently had an estimate done there (7 Aug) for hail damage; can I get a co"
type textarea "x"
type textarea "Recently had an estimate done there (7 Aug) for hail damage; can I get a copy"
type textarea "x"
type textarea "Recently had an estimate done there (7 Aug) for hail damage; can I get a copy"
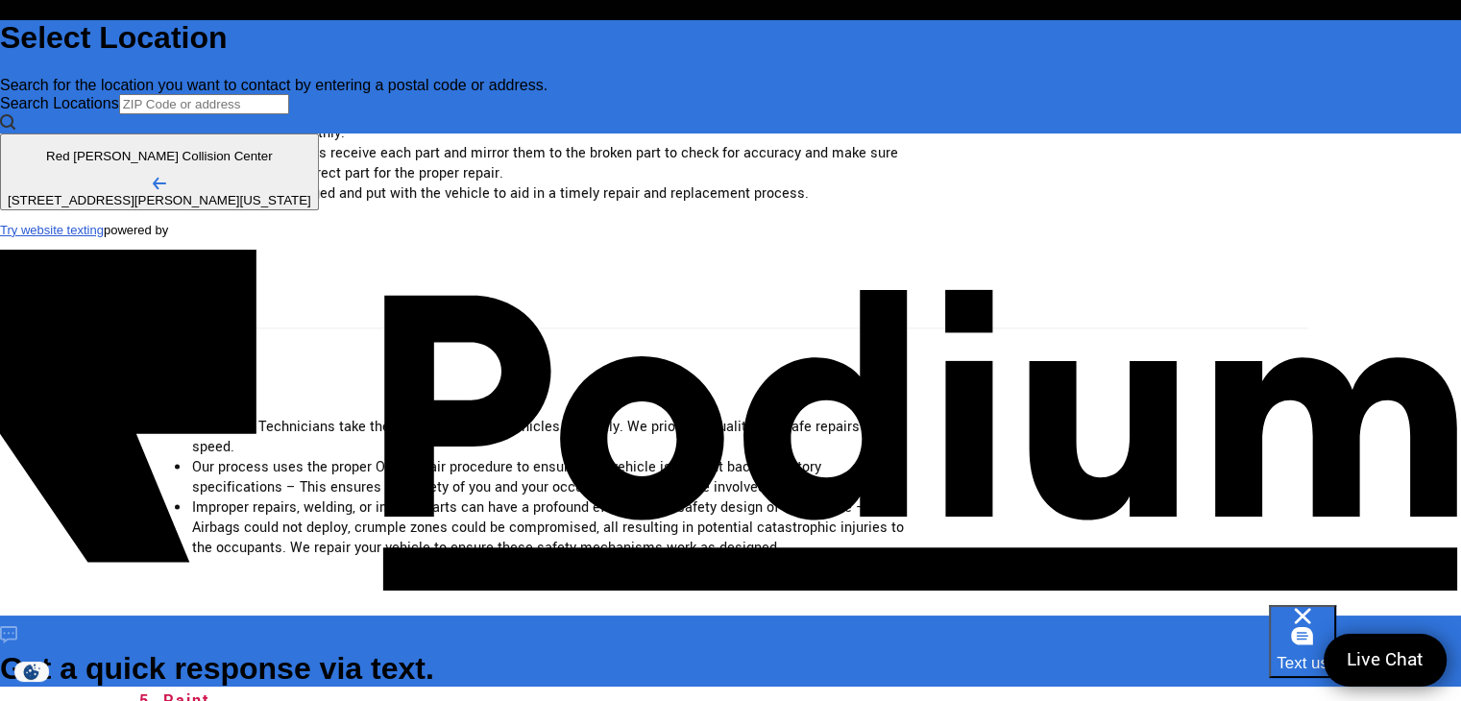
type textarea "x"
type textarea "Recently had an estimate done there (7 Aug) for hail damage; can I get a copy o"
type textarea "x"
type textarea "Recently had an estimate done there (7 Aug) for hail damage; can I get a copy of"
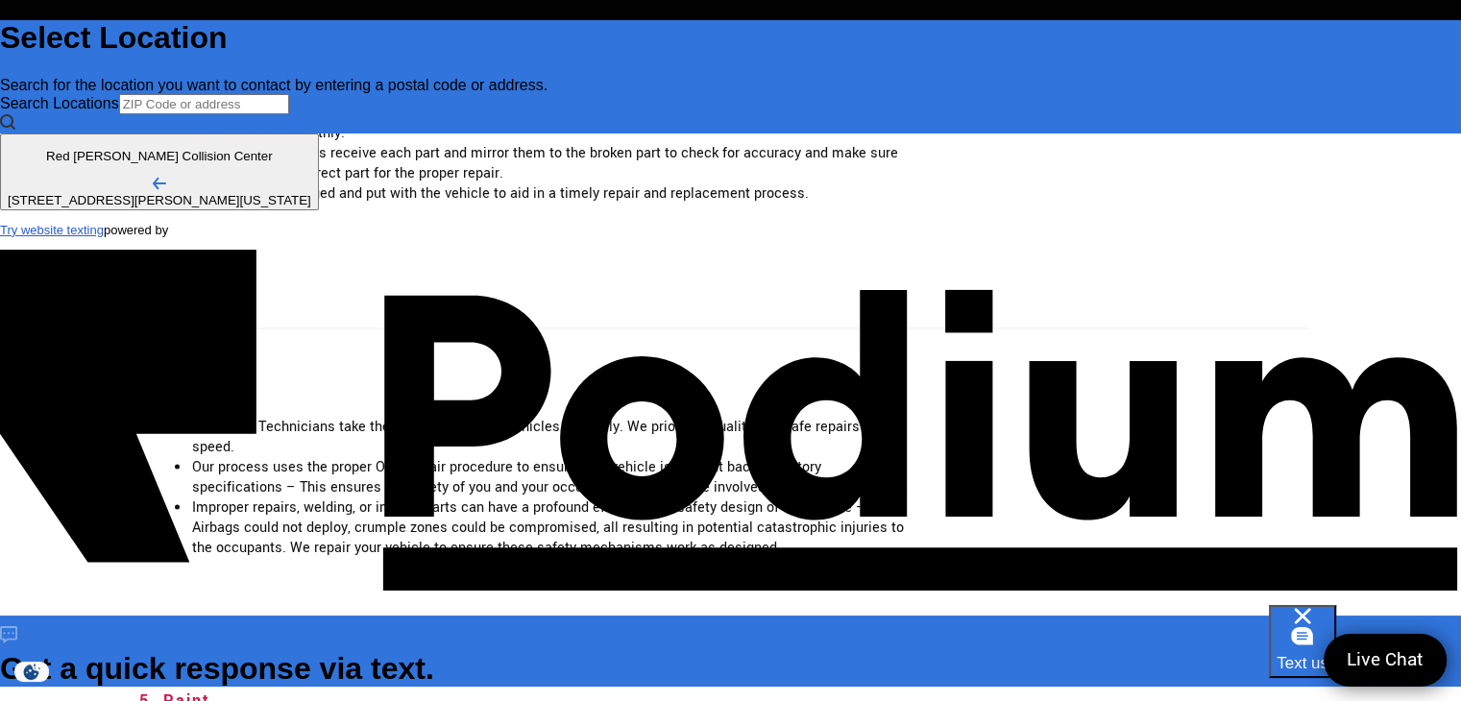
type textarea "x"
type textarea "Recently had an estimate done there (7 Aug) for hail damage; can I get a copy o…"
type textarea "x"
type textarea "Recently had an estimate done there (7 Aug) for hail damage; can I get a copy o…"
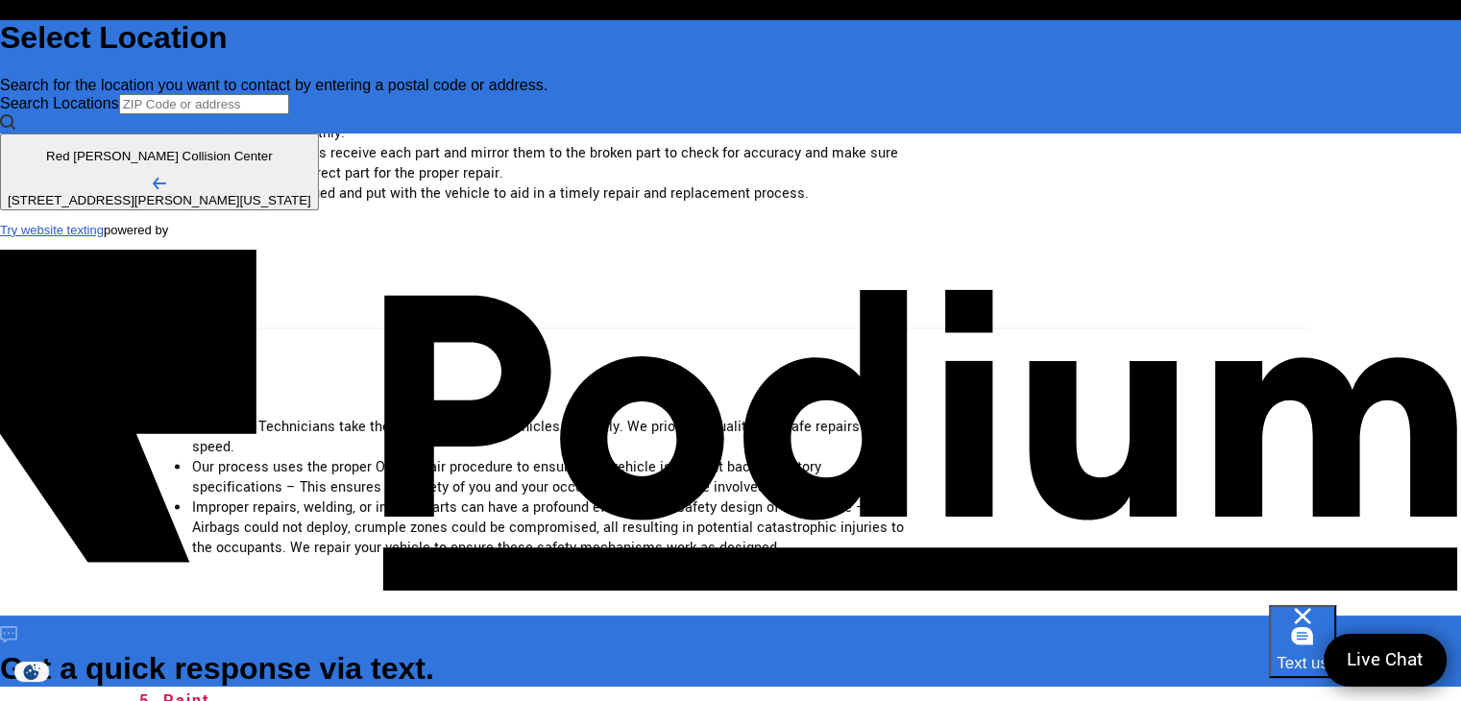
type textarea "x"
type textarea "Recently had an estimate done there (7 Aug) for hail damage; can I get a copy o…"
type textarea "x"
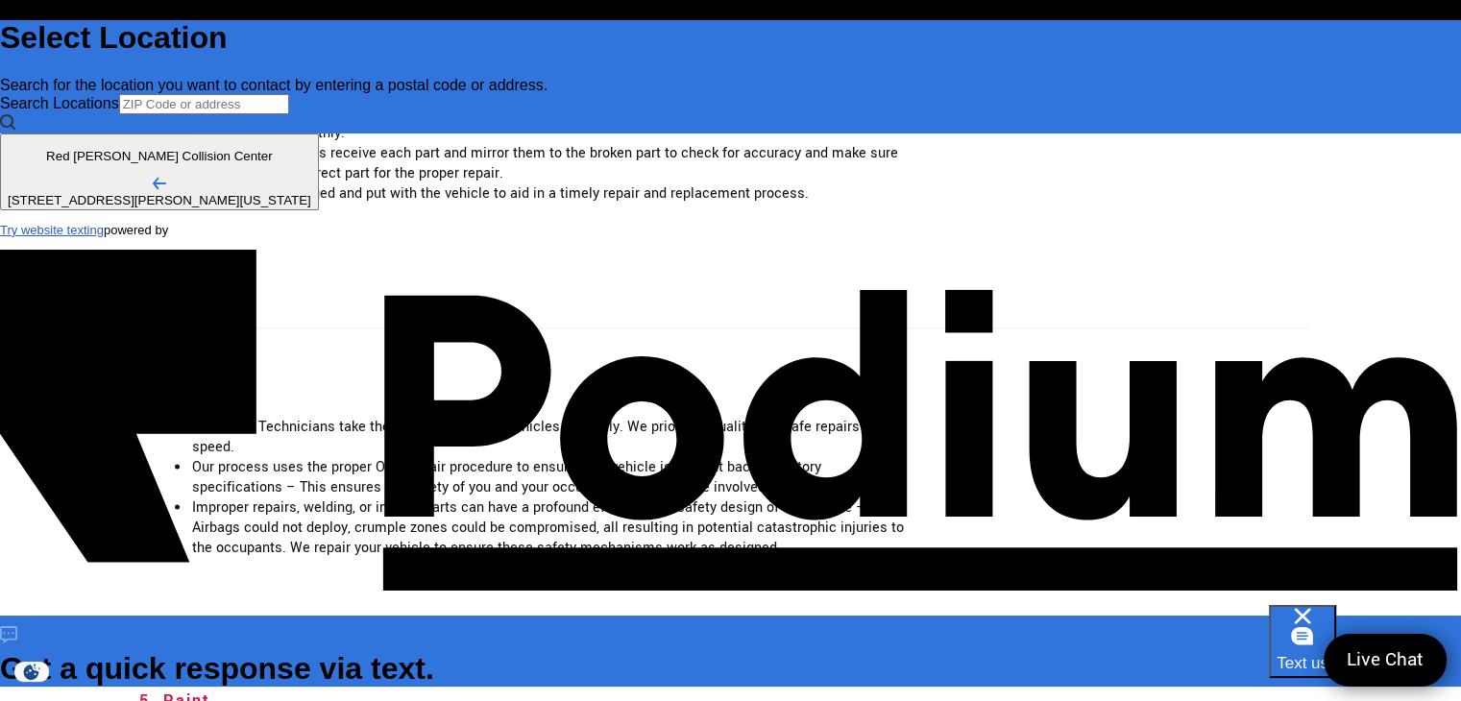
type textarea "Recently had an estimate done there (7 Aug) for hail damage; can I get a copy o…"
type textarea "x"
type textarea "Recently had an estimate done there (7 Aug) for hail damage; can I get a copy o…"
type textarea "x"
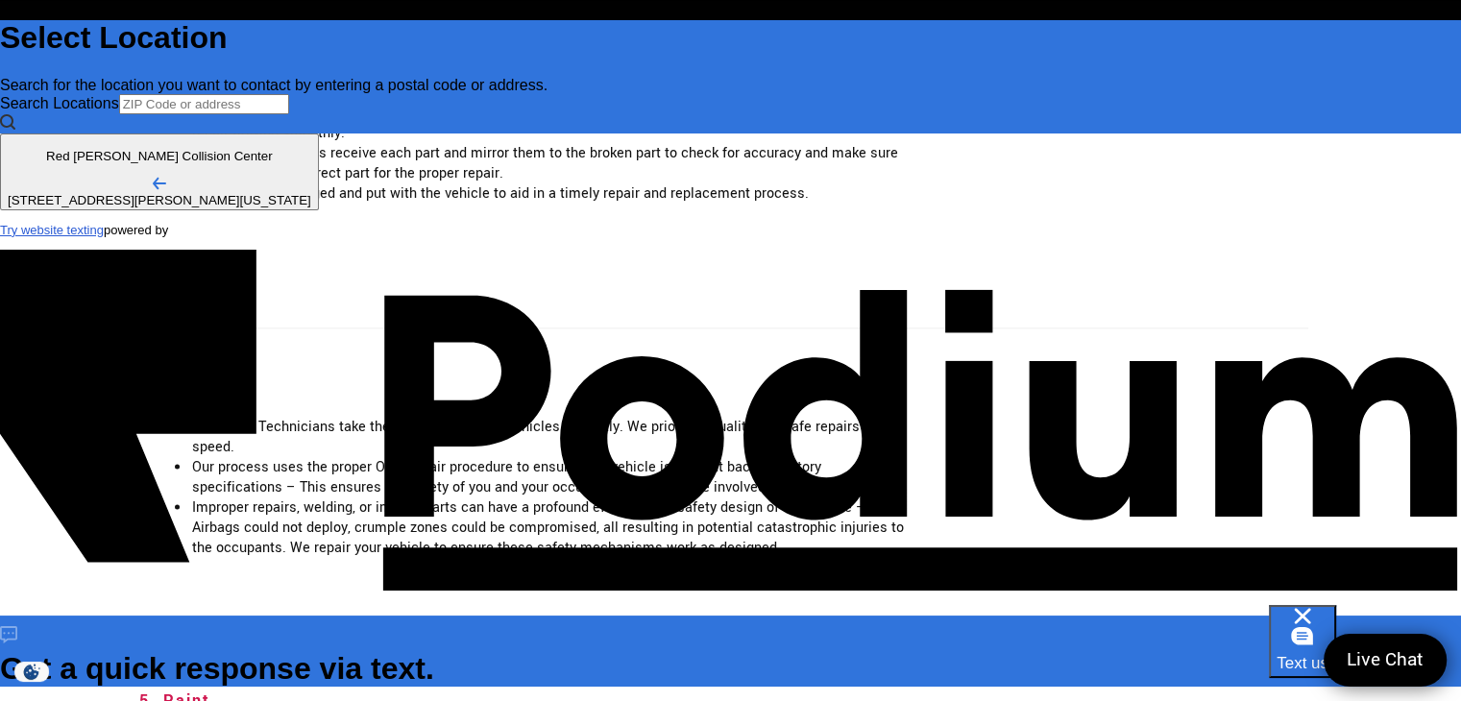
type textarea "x"
type textarea "Recently had an estimate done there (7 Aug) for hail damage; can I get a copy o…"
type textarea "x"
type textarea "Recently had an estimate done there (7 Aug) for hail damage; can I get a copy o…"
type textarea "x"
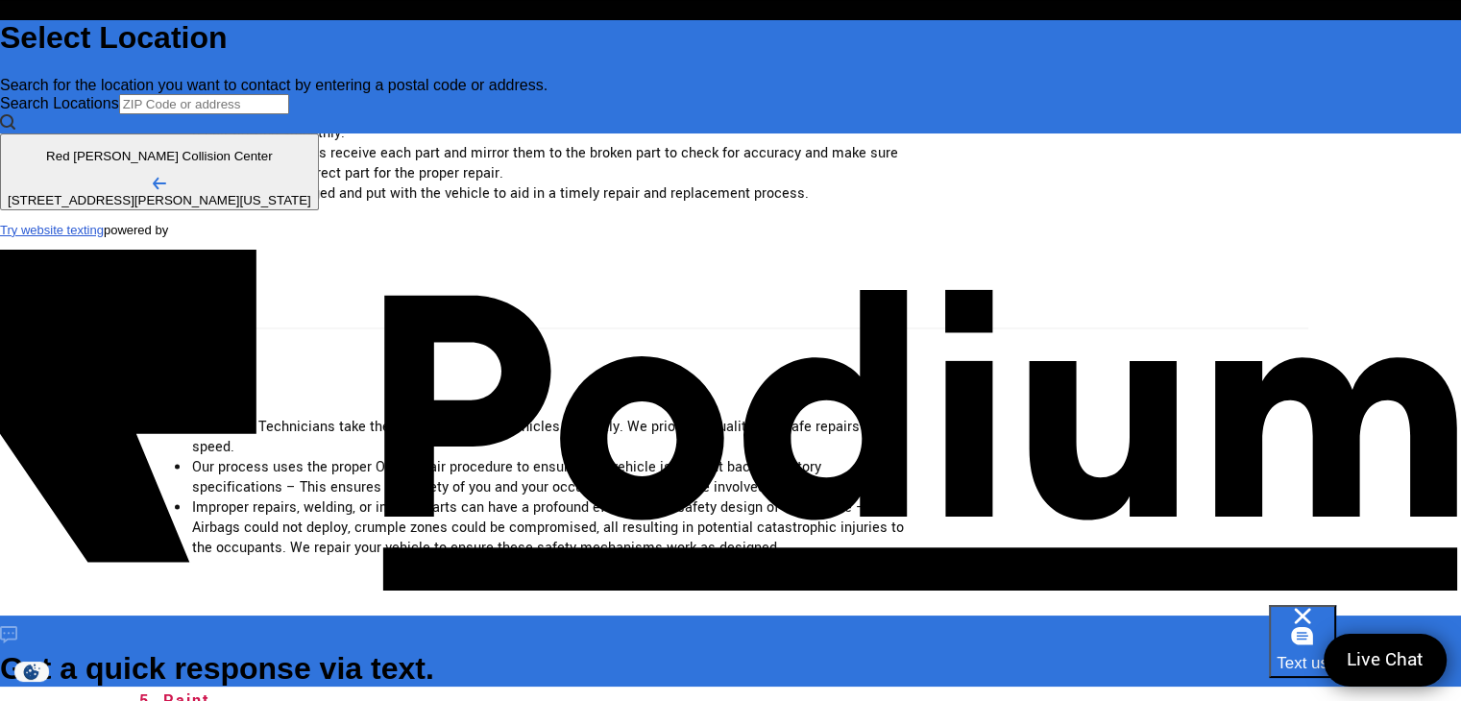
type textarea "Recently had an estimate done there (7 Aug) for hail damage; can I get a copy o…"
type textarea "x"
type textarea "Recently had an estimate done there (7 Aug) for hail damage; can I get a copy o…"
type textarea "x"
type textarea "Recently had an estimate done there (7 Aug) for hail damage; can I get a copy o…"
